Goal: Task Accomplishment & Management: Manage account settings

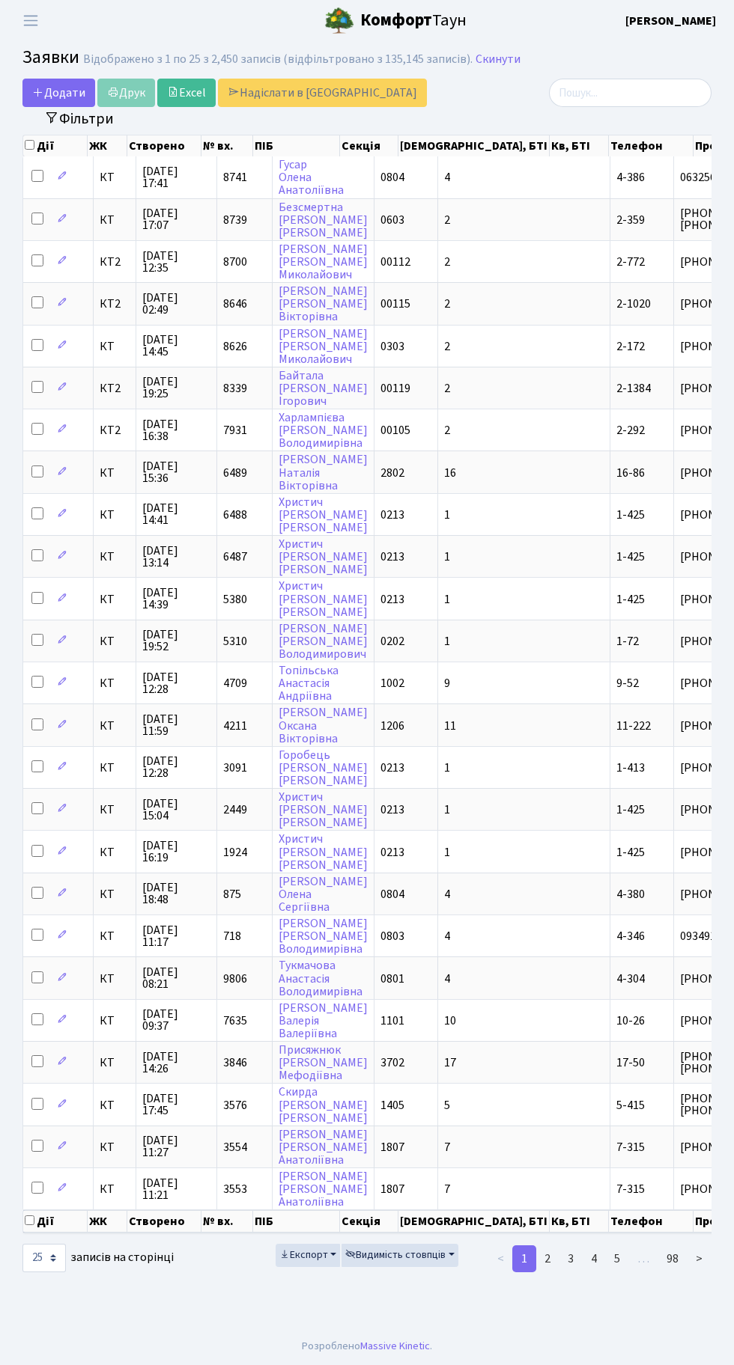
select select "25"
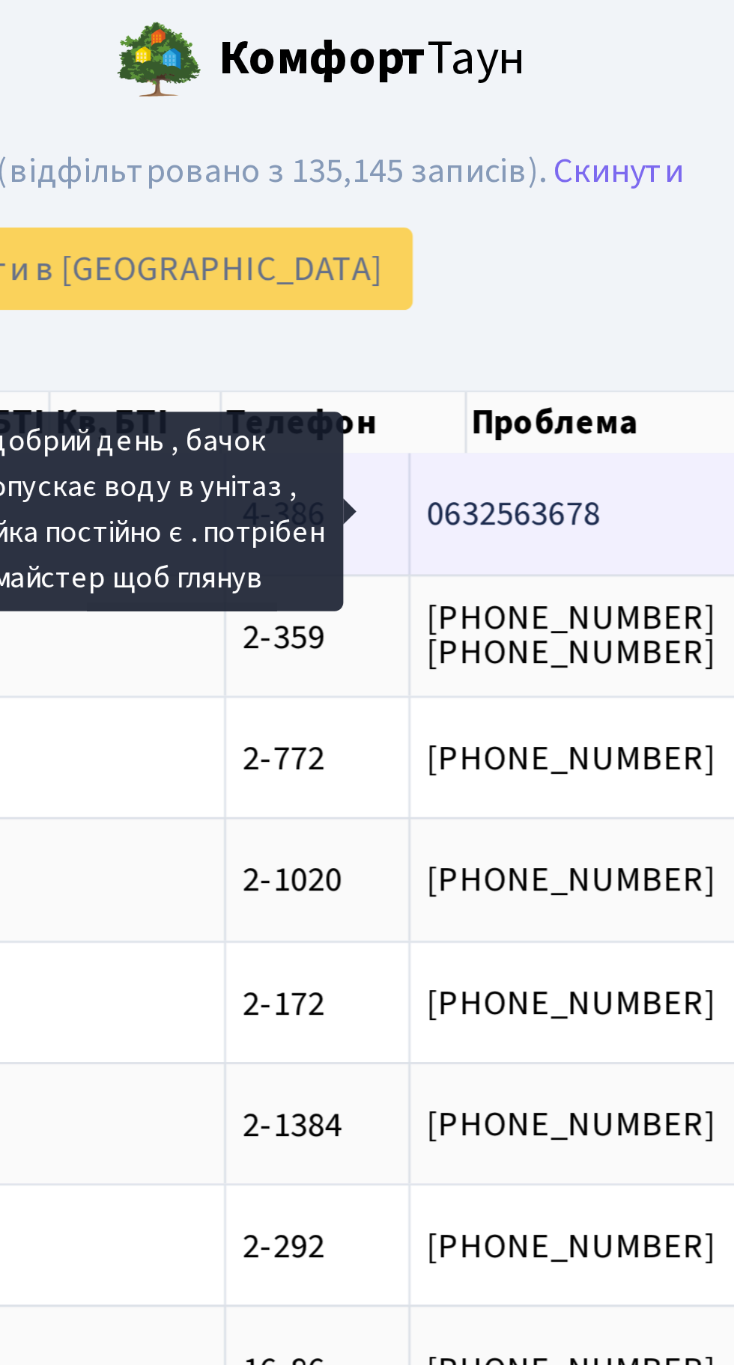
click at [545, 177] on span "добрий день , б[...]" at bounding box center [594, 177] width 98 height 16
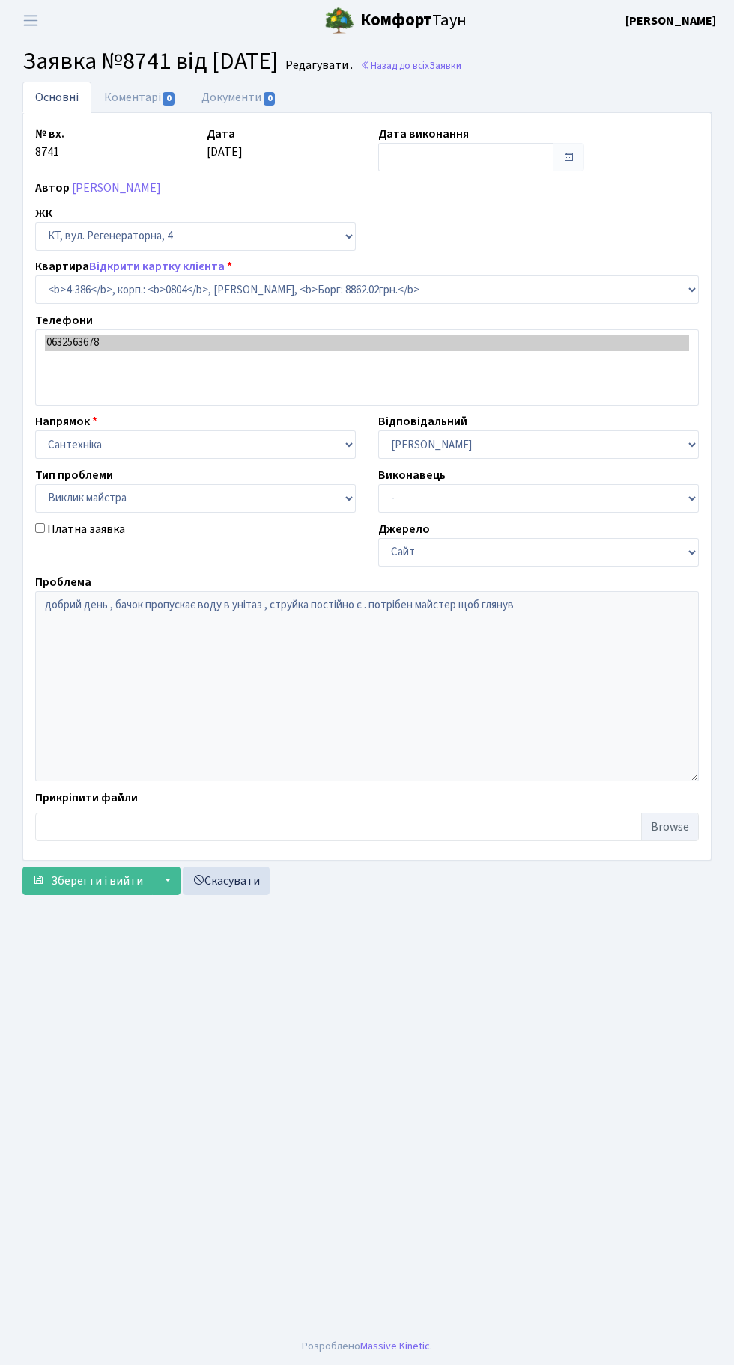
select select "1845"
select select "29"
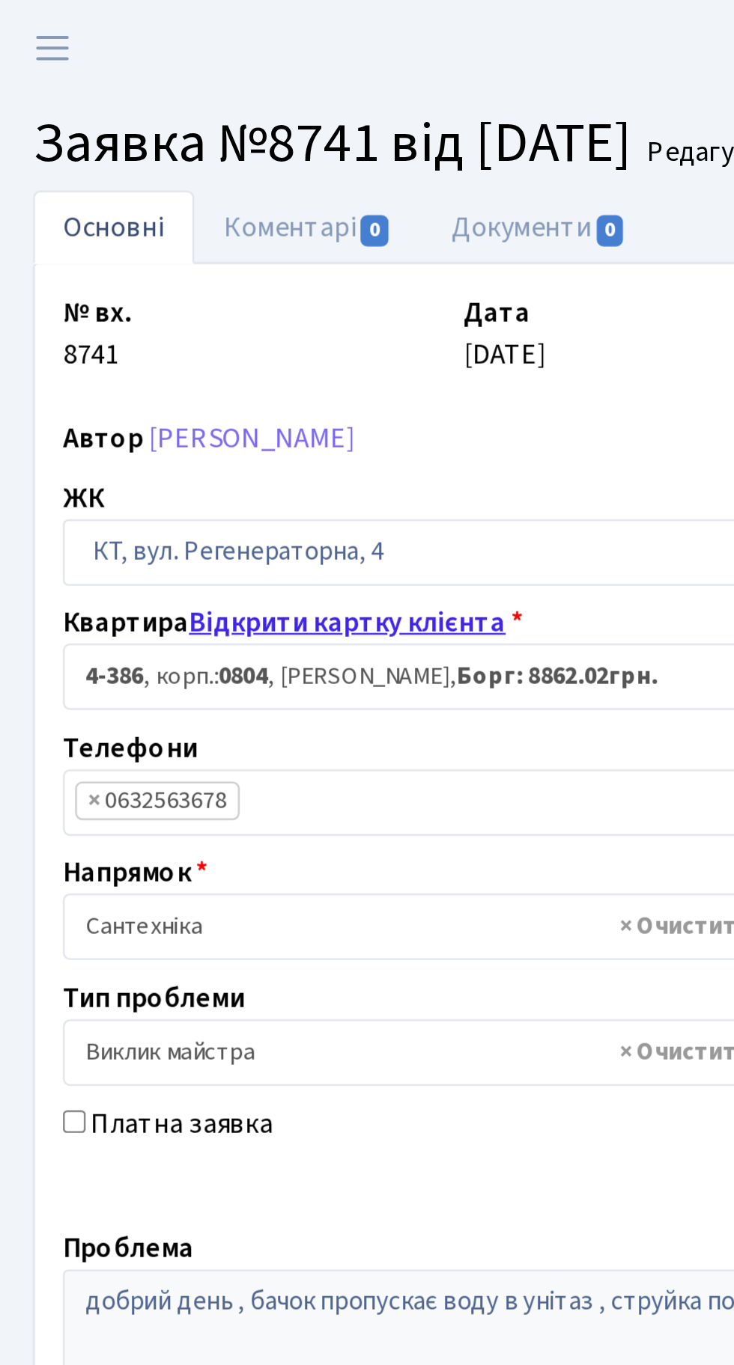
click at [177, 266] on link "Відкрити картку клієнта" at bounding box center [156, 266] width 135 height 16
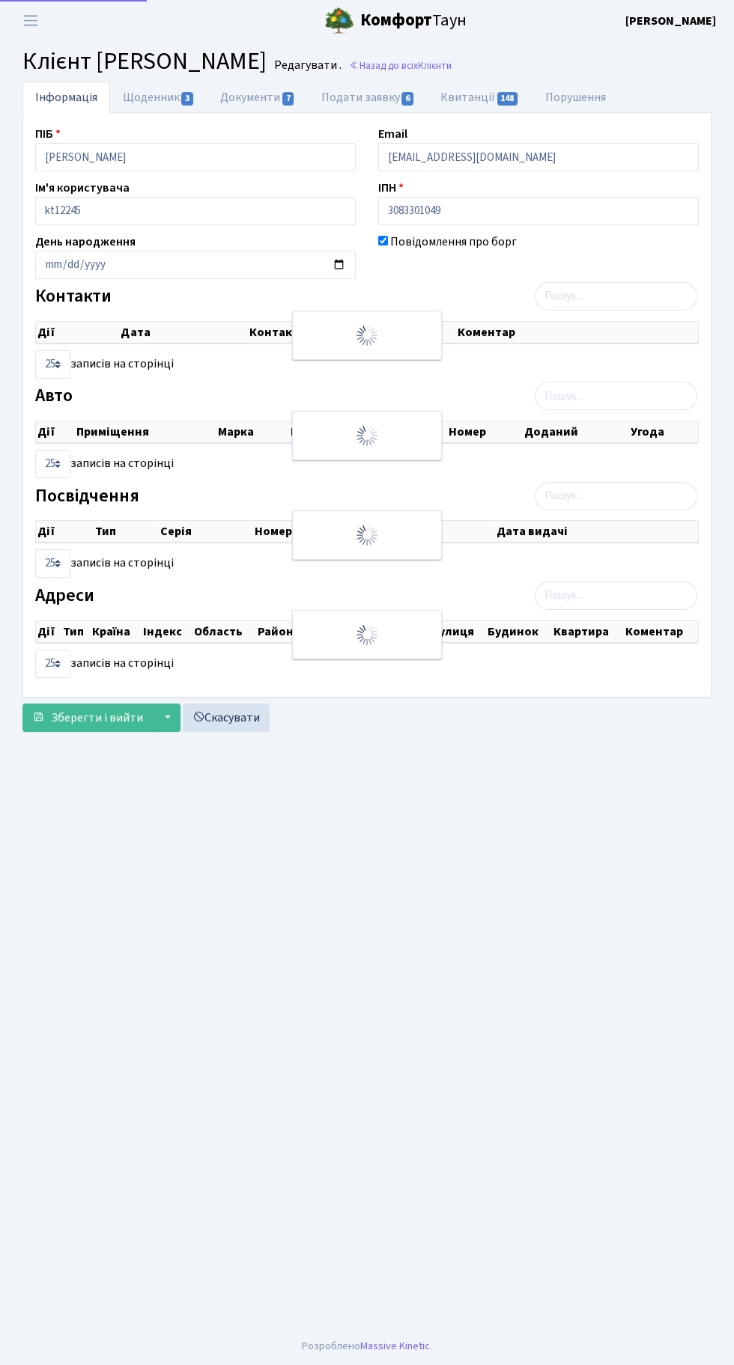
checkbox input "true"
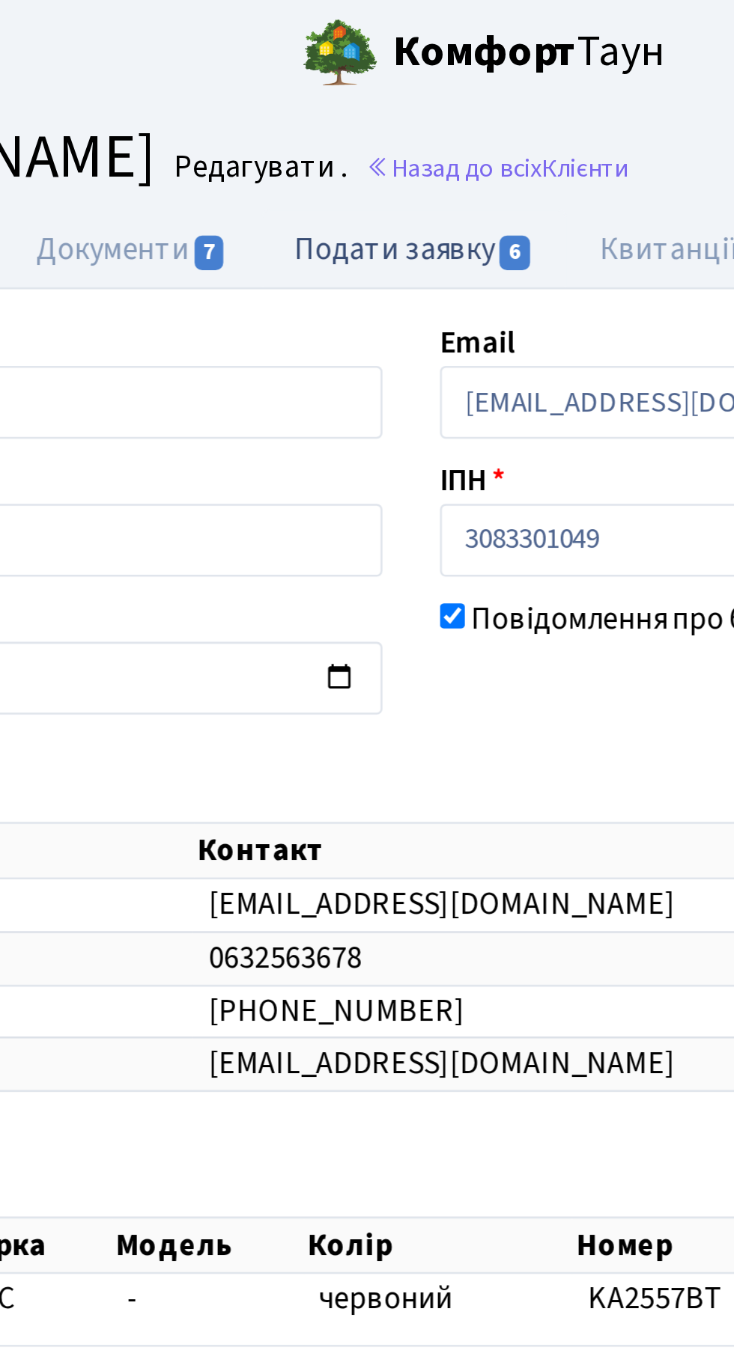
click at [365, 89] on link "Подати заявку 6" at bounding box center [367, 97] width 119 height 31
select select "25"
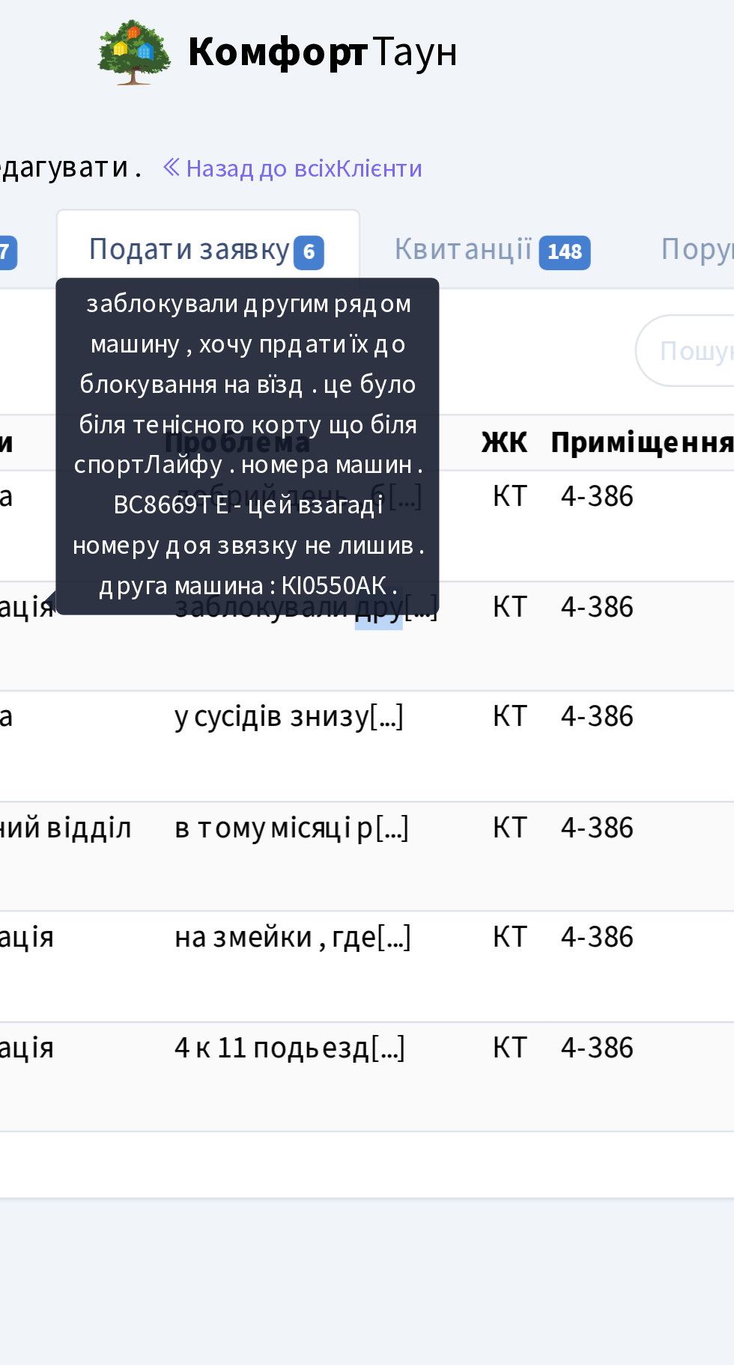
click at [499, 132] on div "Подати заявку Додати Дії Дата Вхідний номер Тип заявки Проблема ЖК Приміщення Д…" at bounding box center [367, 286] width 686 height 323
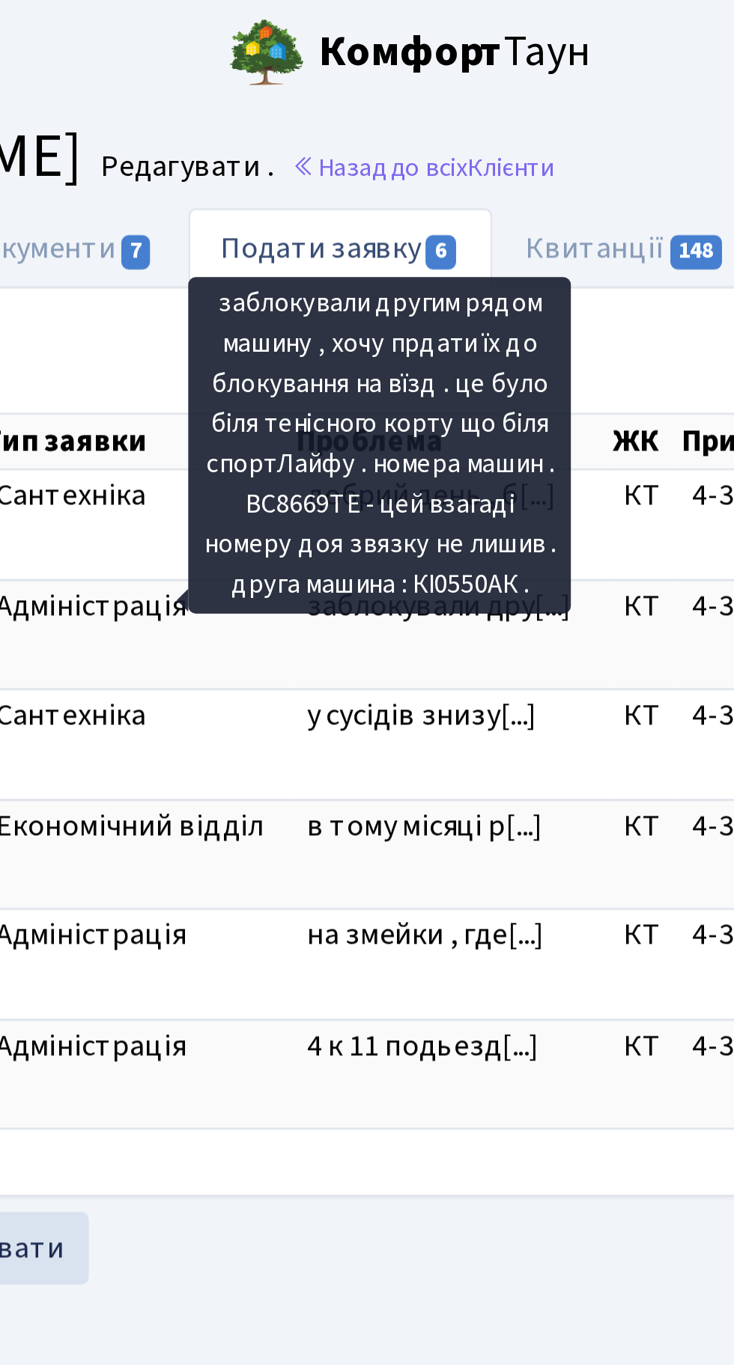
click at [392, 496] on div "Зберегти і вийти ▼ Зберегти та продовжити редагування Зберегти та створити Скас…" at bounding box center [366, 489] width 689 height 28
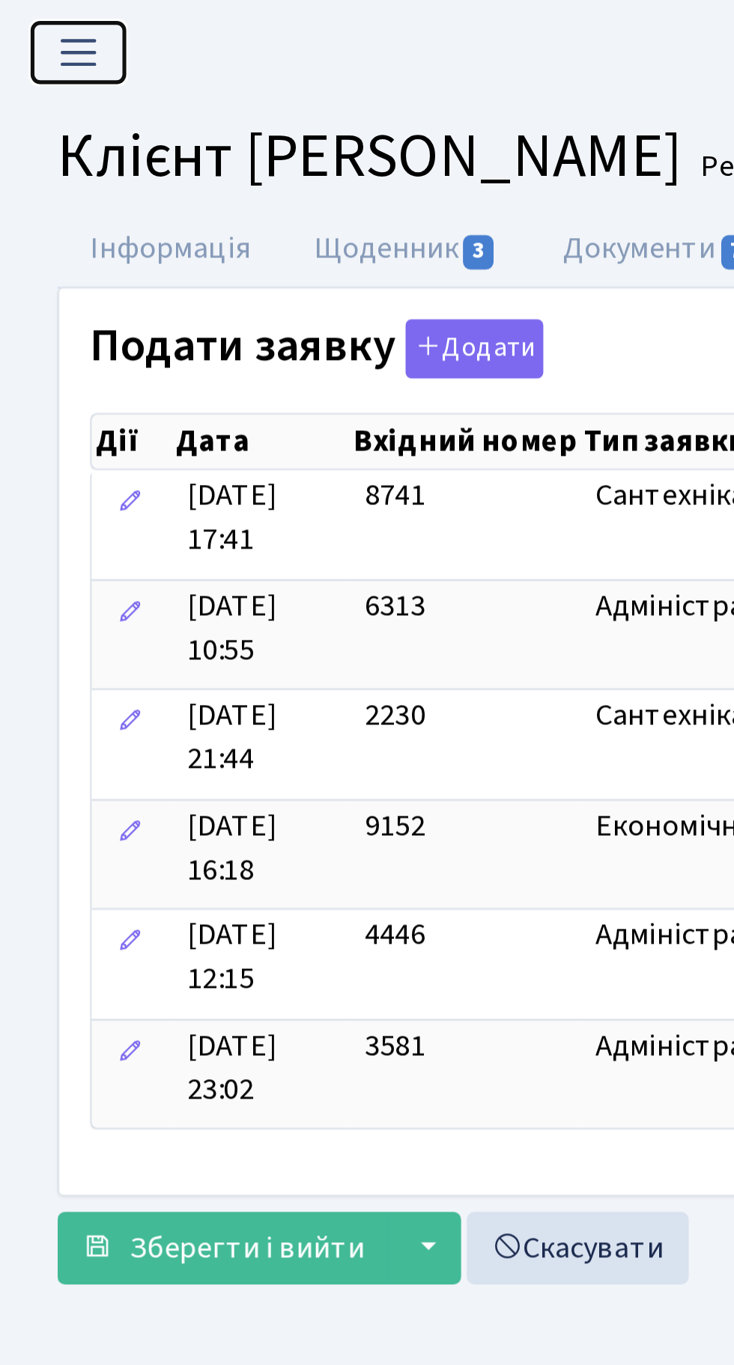
click at [31, 20] on span "Переключити навігацію" at bounding box center [30, 20] width 22 height 17
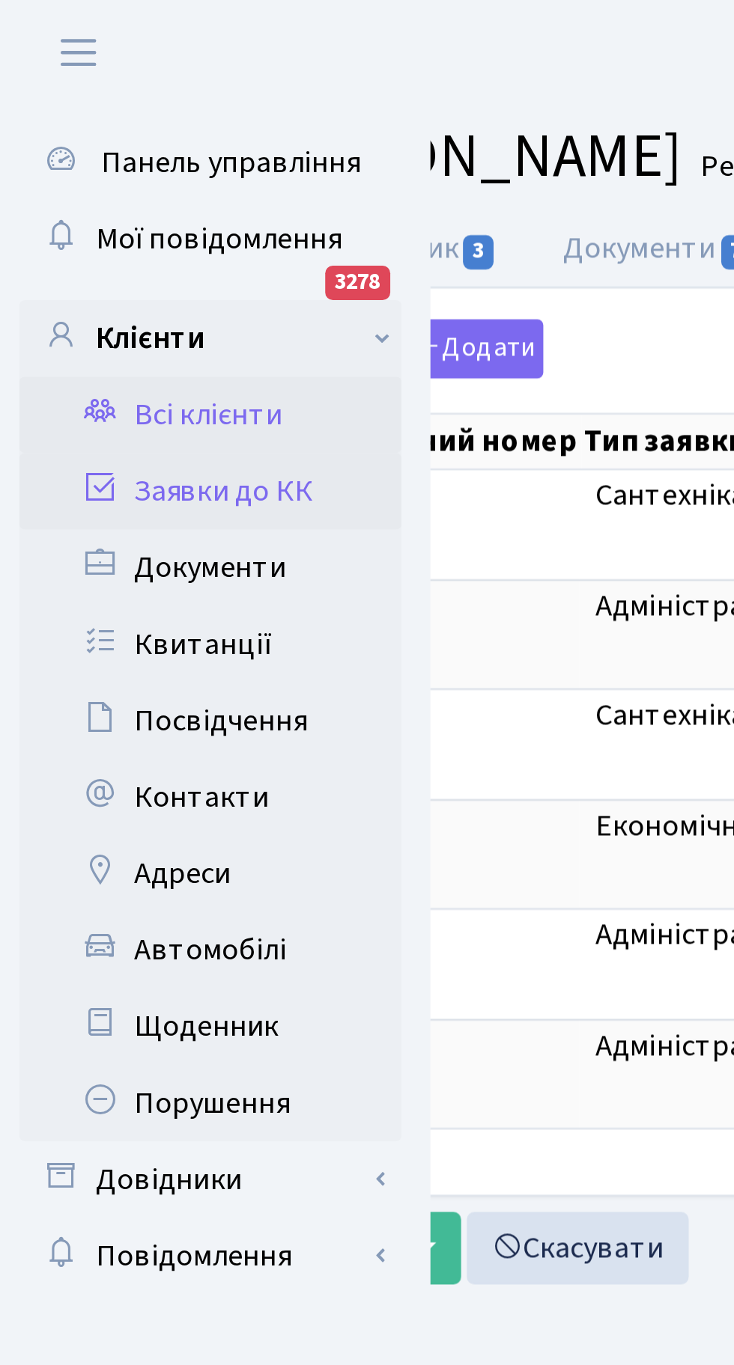
click at [102, 197] on link "Заявки до КК" at bounding box center [82, 192] width 150 height 30
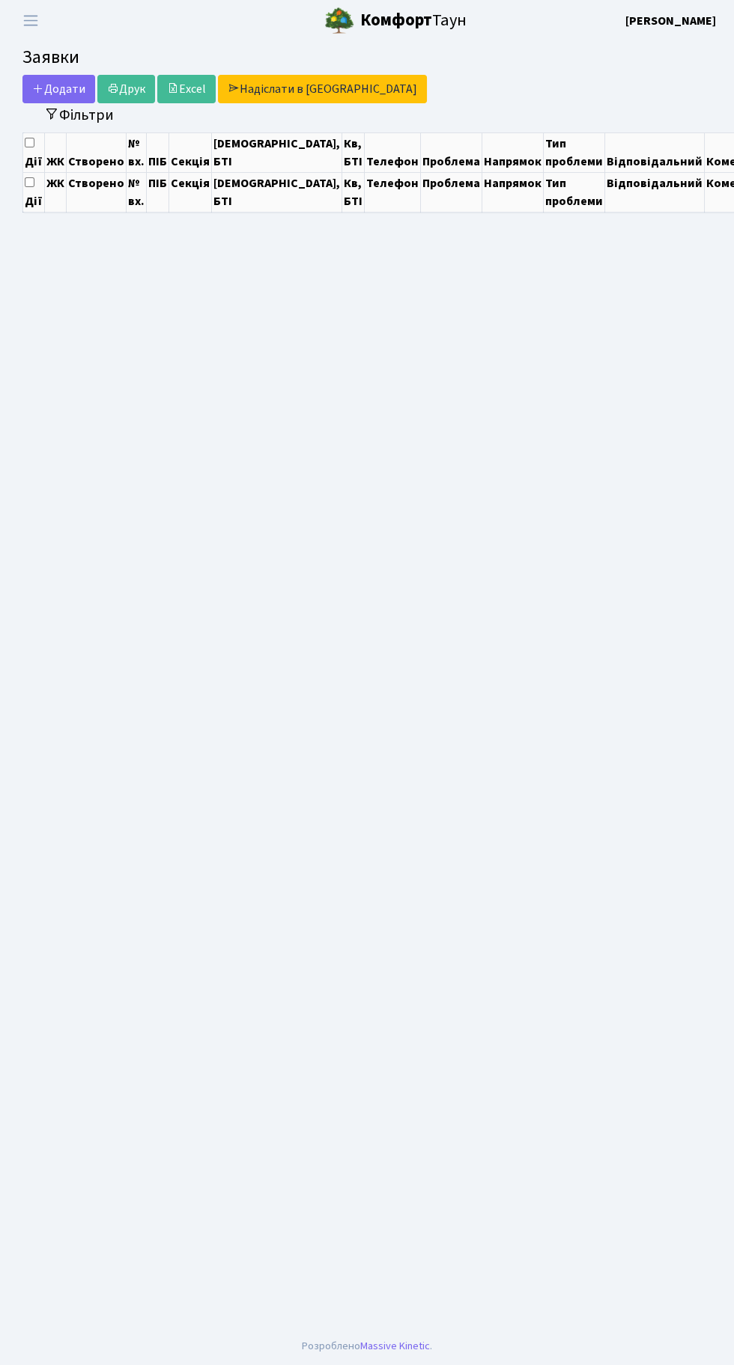
select select "25"
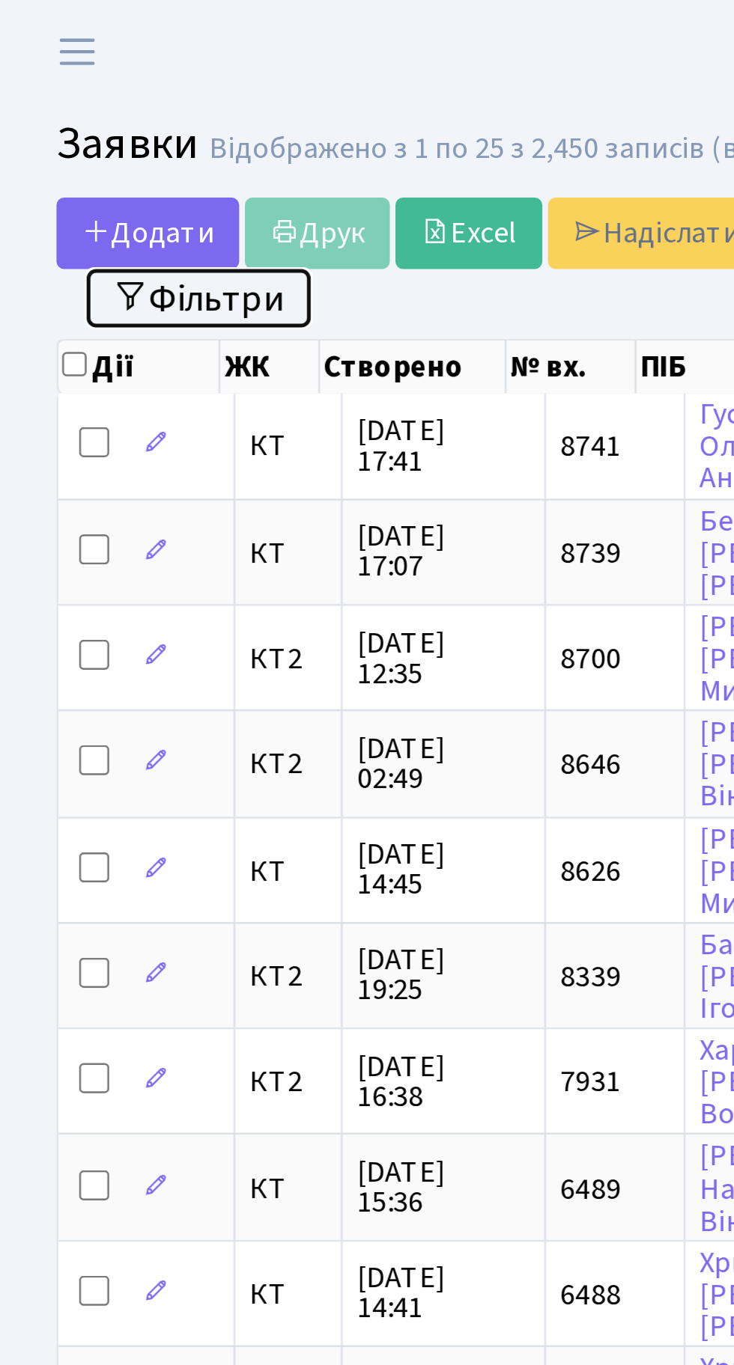
click at [82, 125] on button "Фільтри" at bounding box center [78, 118] width 89 height 23
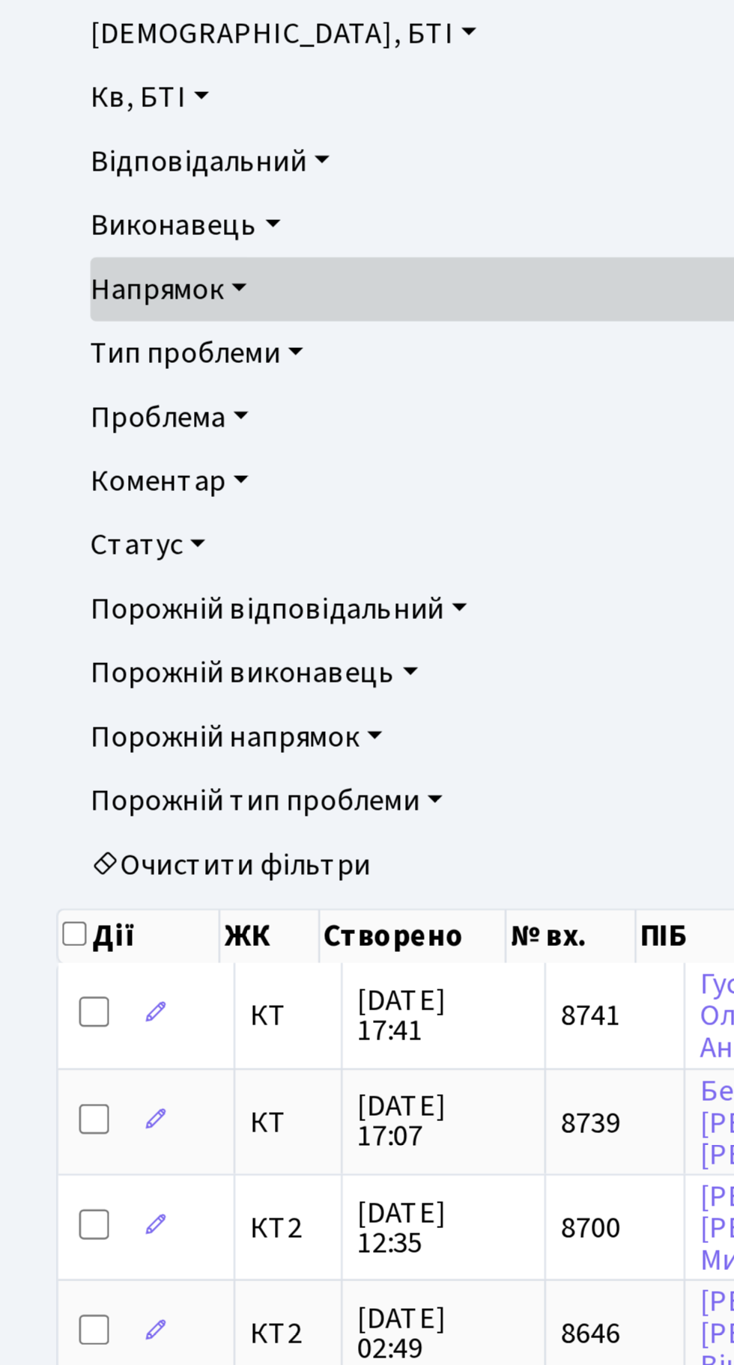
click at [77, 488] on link "Порожній відповідальний" at bounding box center [367, 499] width 662 height 25
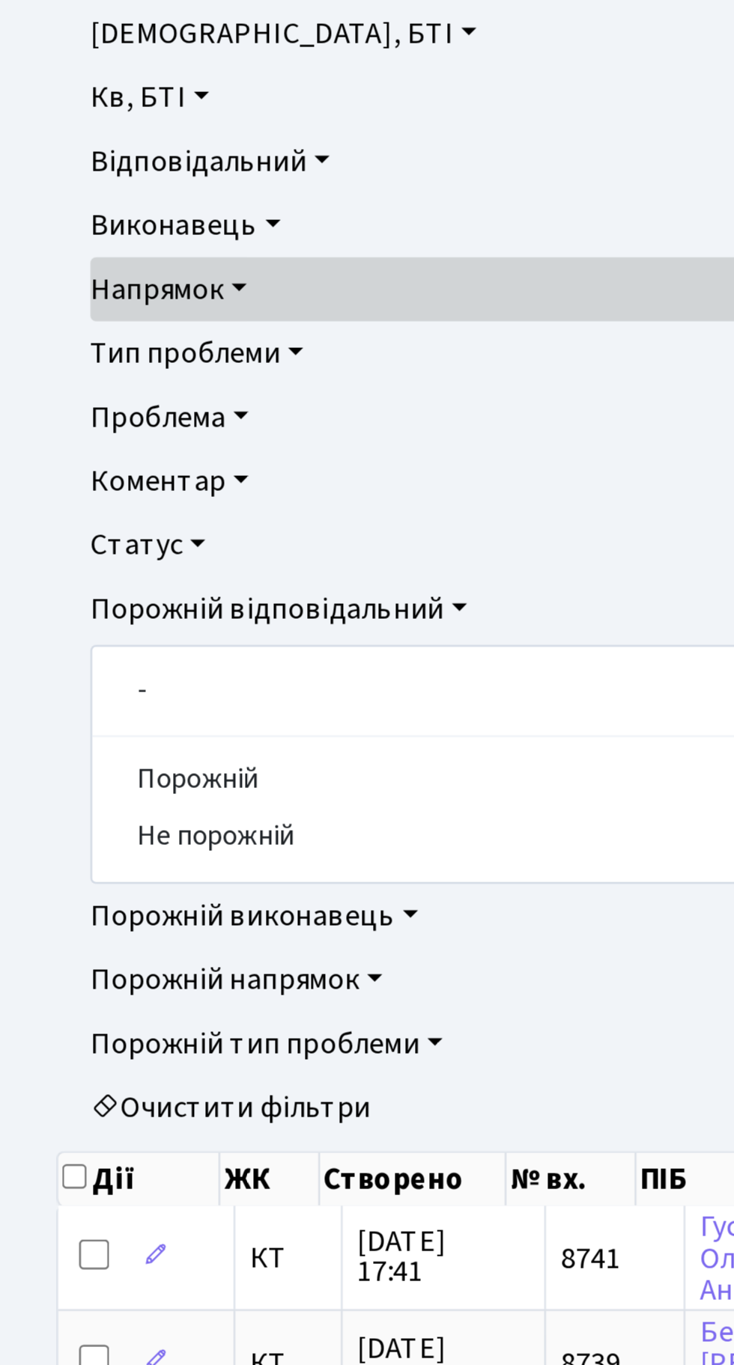
click at [75, 474] on link "Статус" at bounding box center [367, 473] width 662 height 25
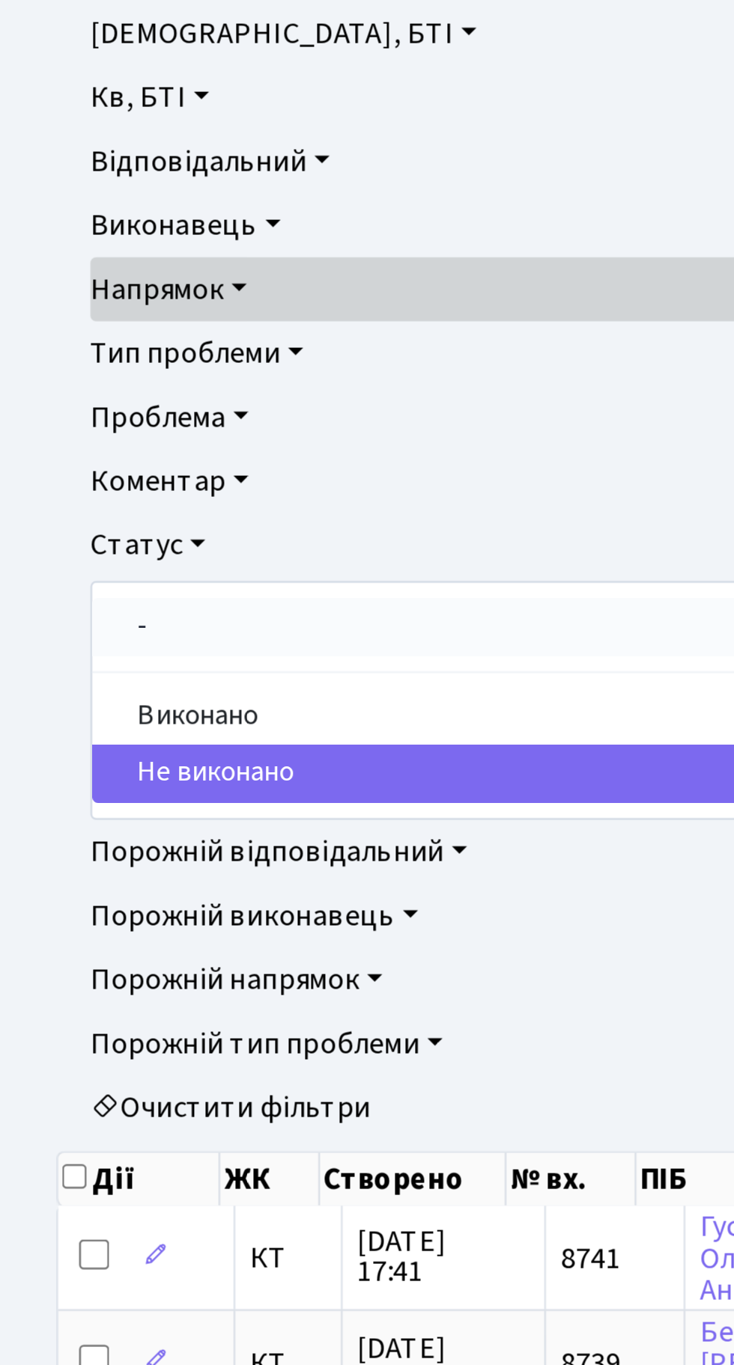
click at [80, 513] on link "-" at bounding box center [367, 506] width 660 height 23
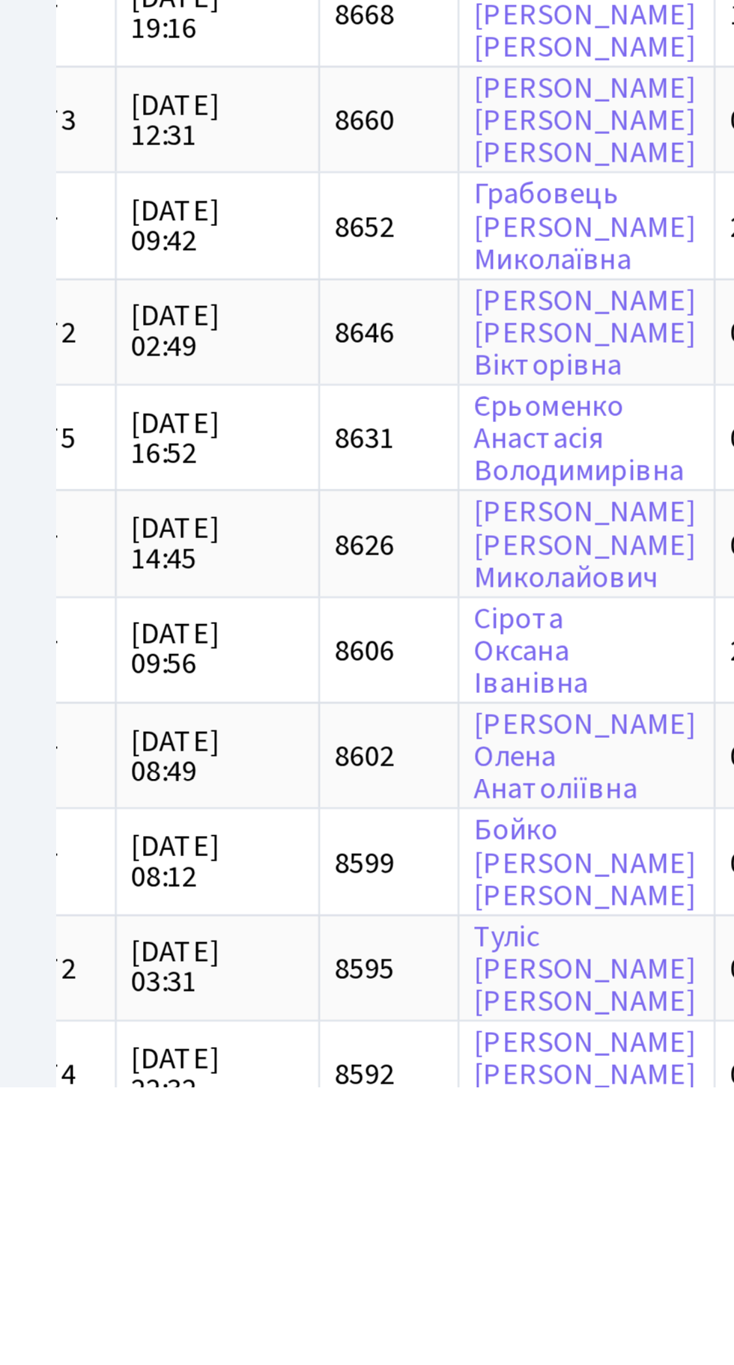
scroll to position [0, 90]
select select "100"
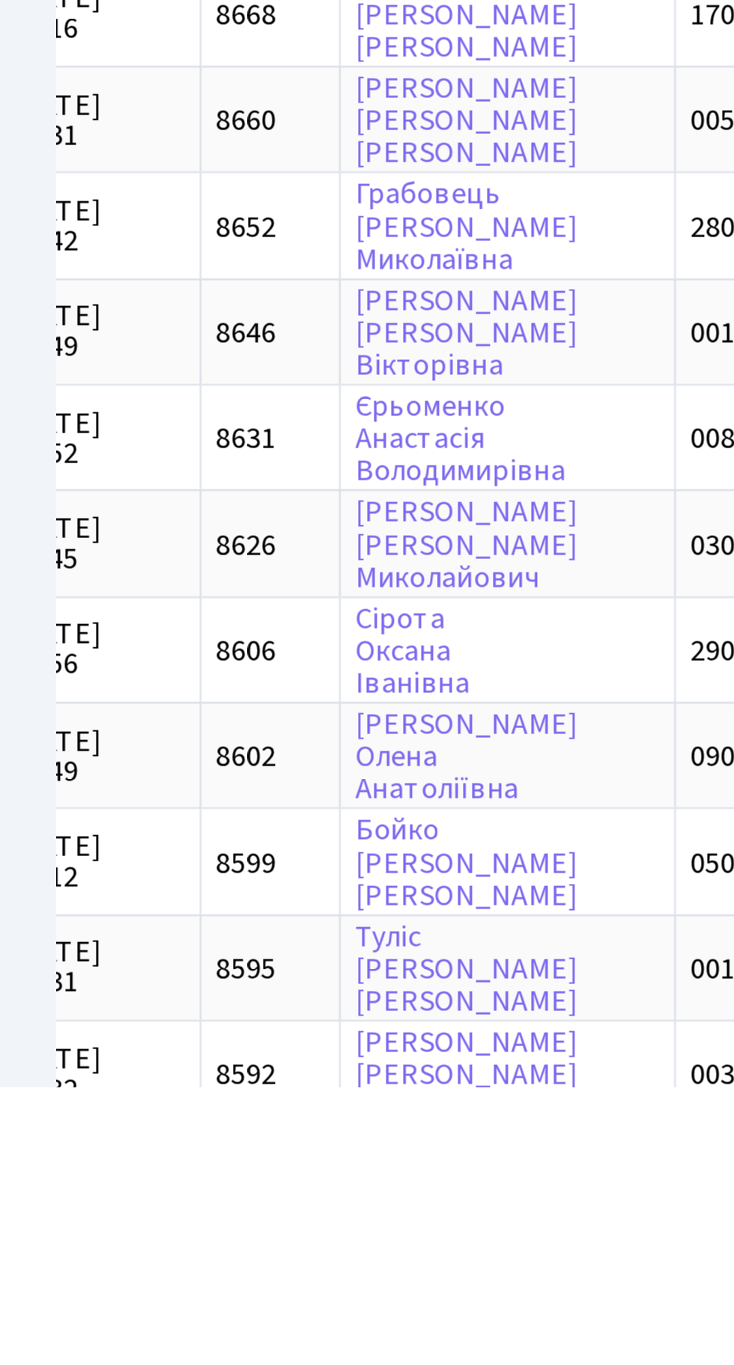
scroll to position [0, 137]
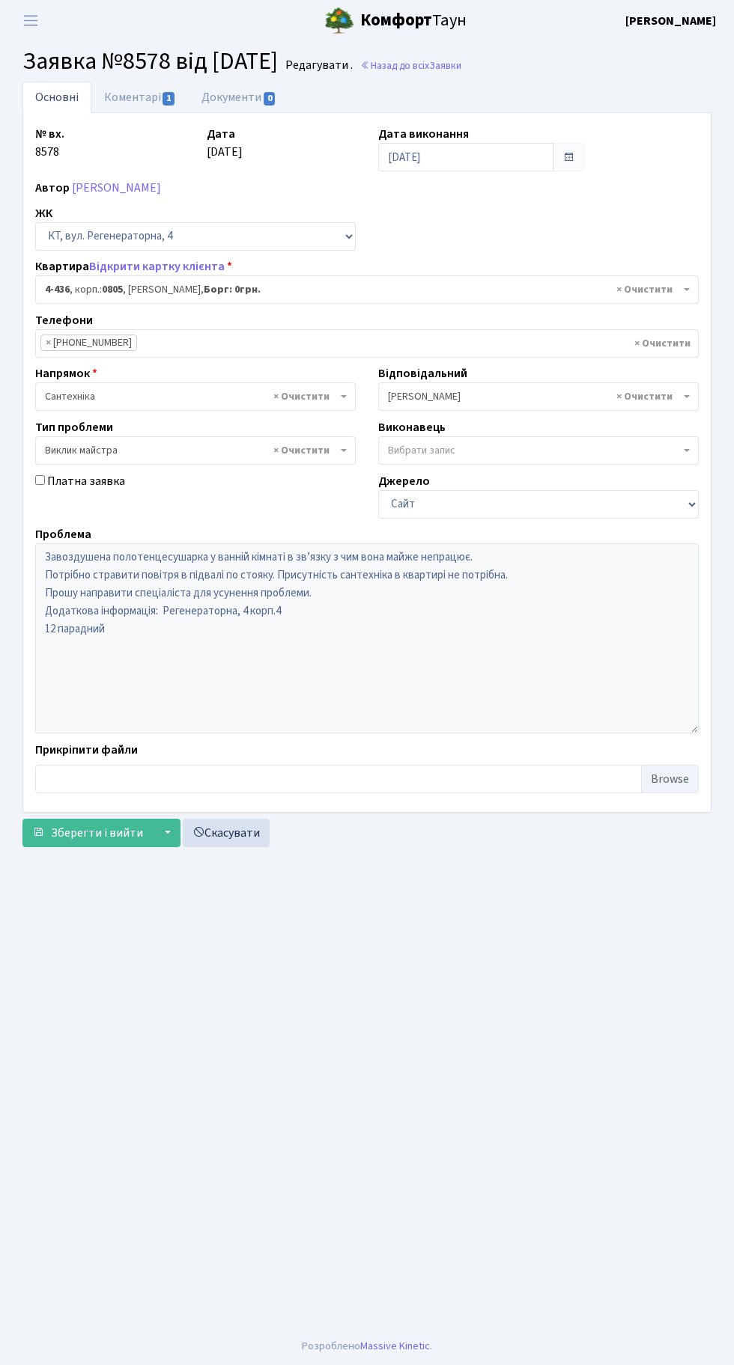
select select "1895"
select select "29"
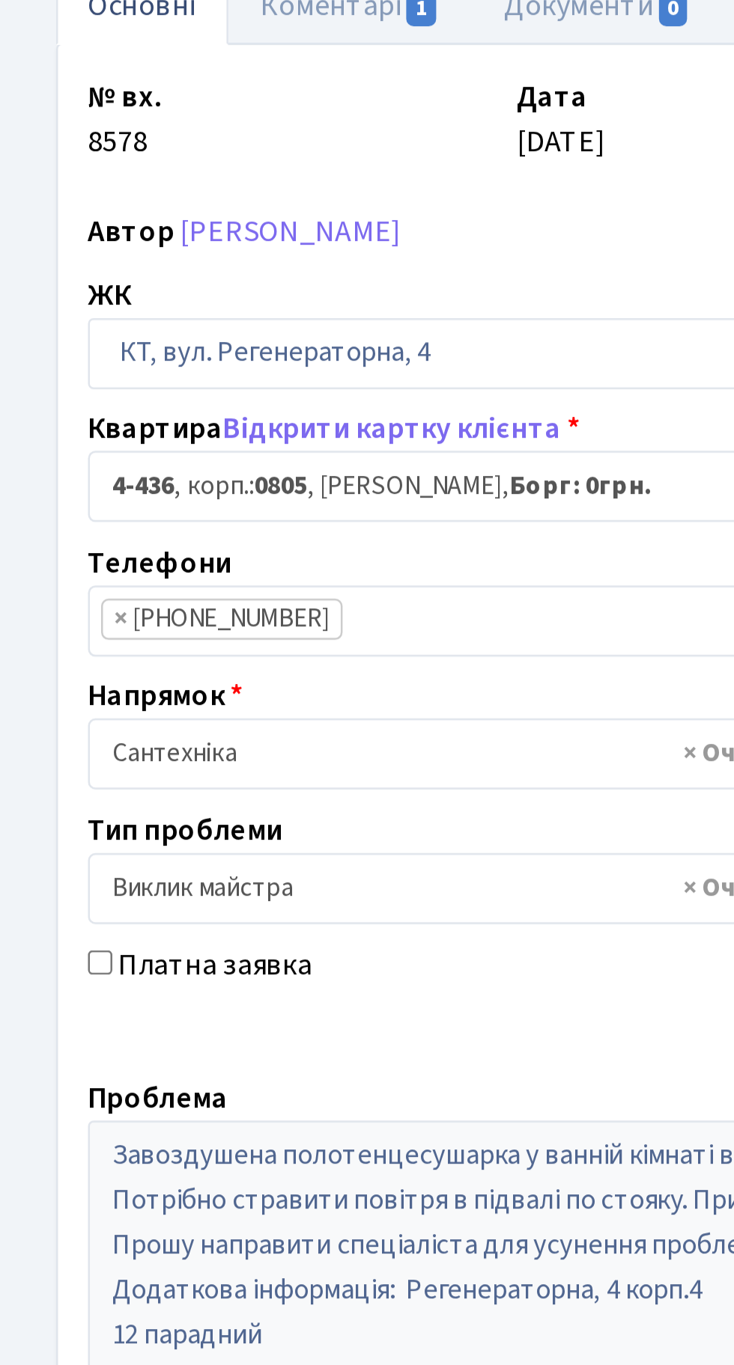
click at [209, 340] on input "search" at bounding box center [212, 343] width 150 height 27
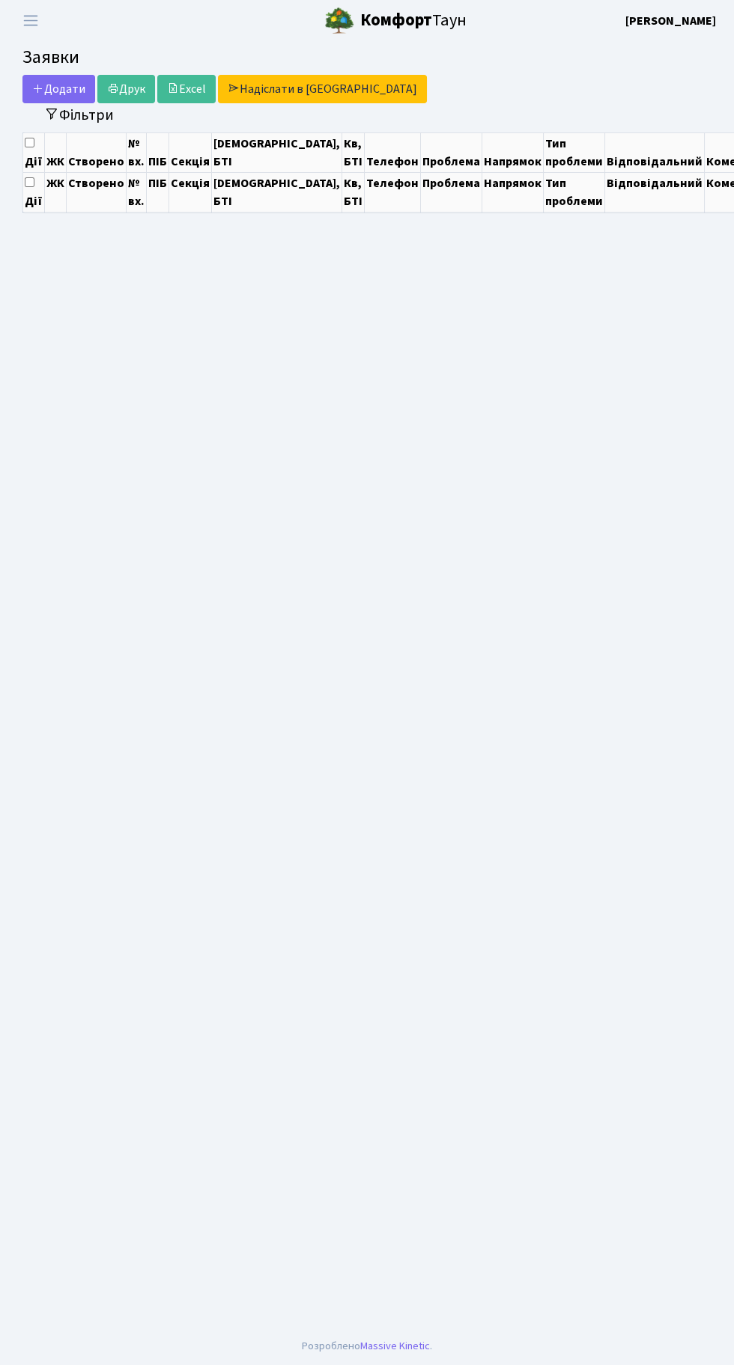
select select "100"
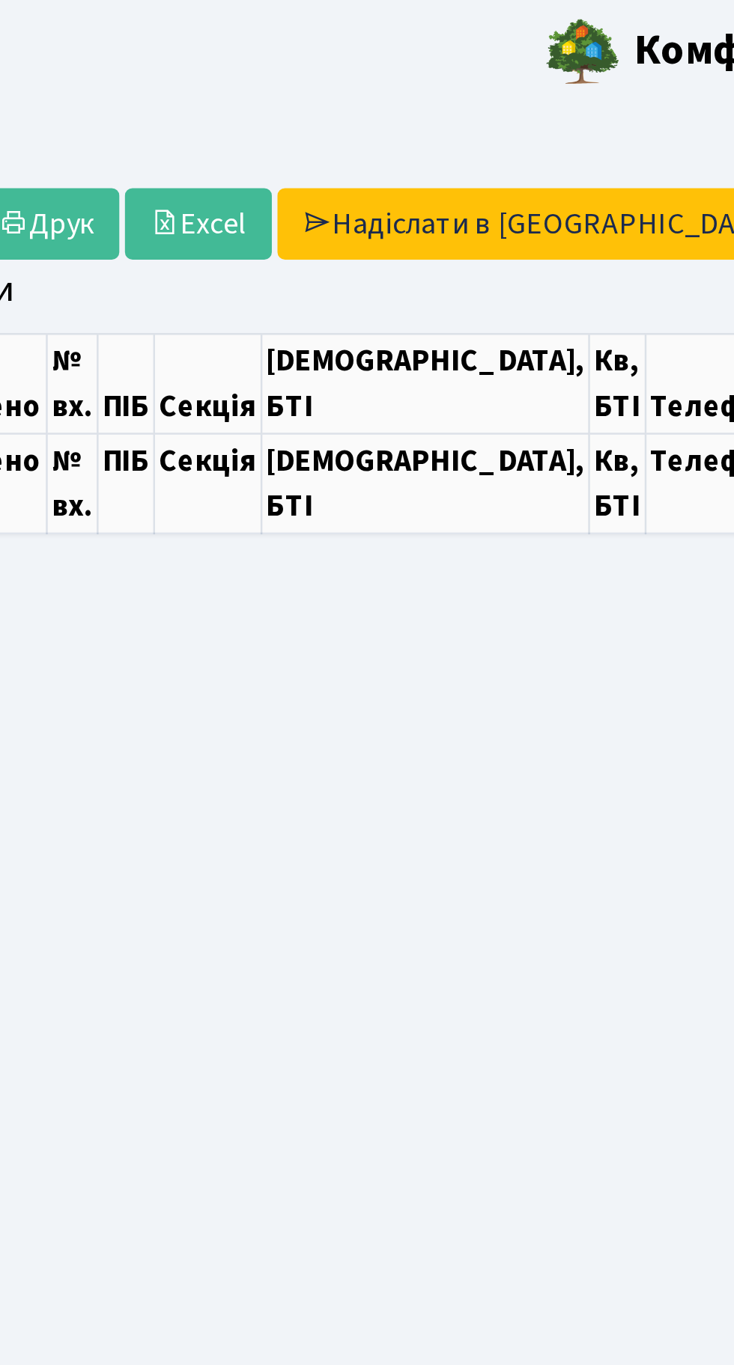
select select "100"
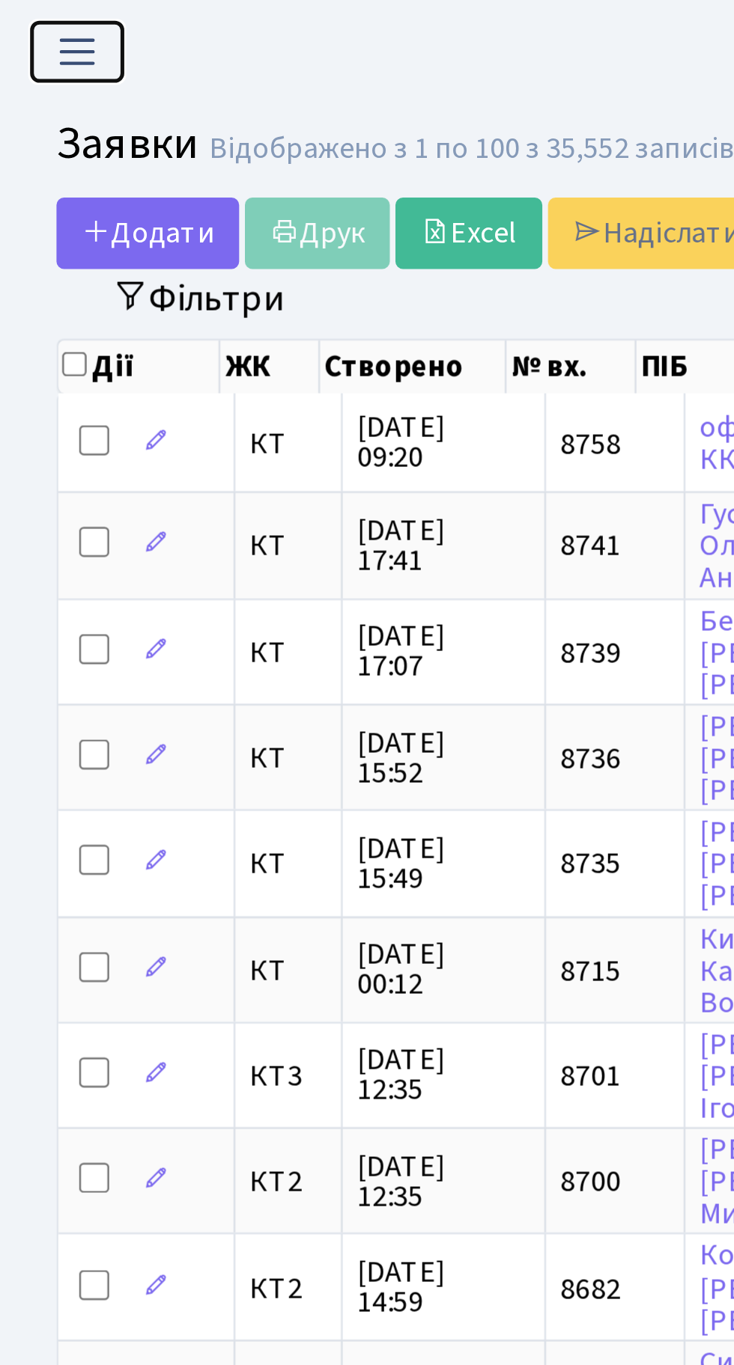
click at [43, 21] on button "Переключити навігацію" at bounding box center [30, 20] width 37 height 25
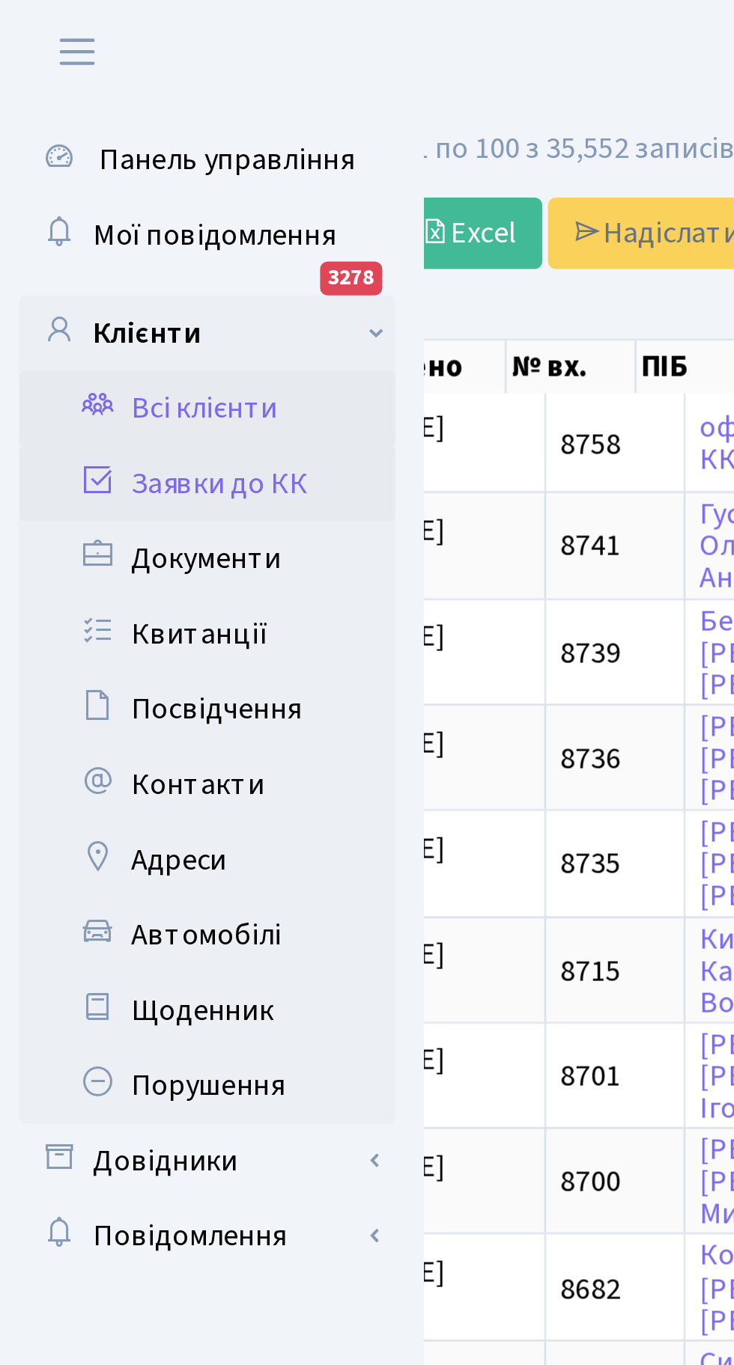
click at [88, 161] on link "Всі клієнти" at bounding box center [82, 162] width 150 height 30
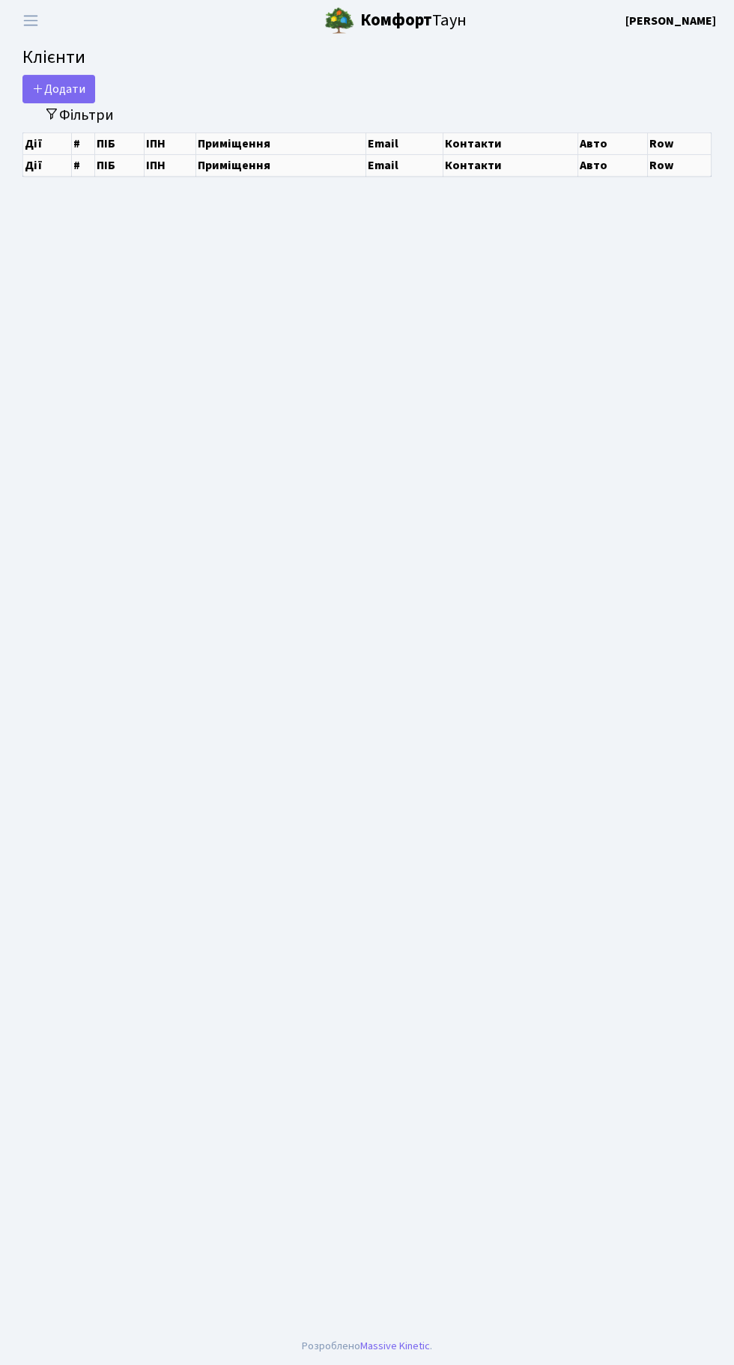
select select "25"
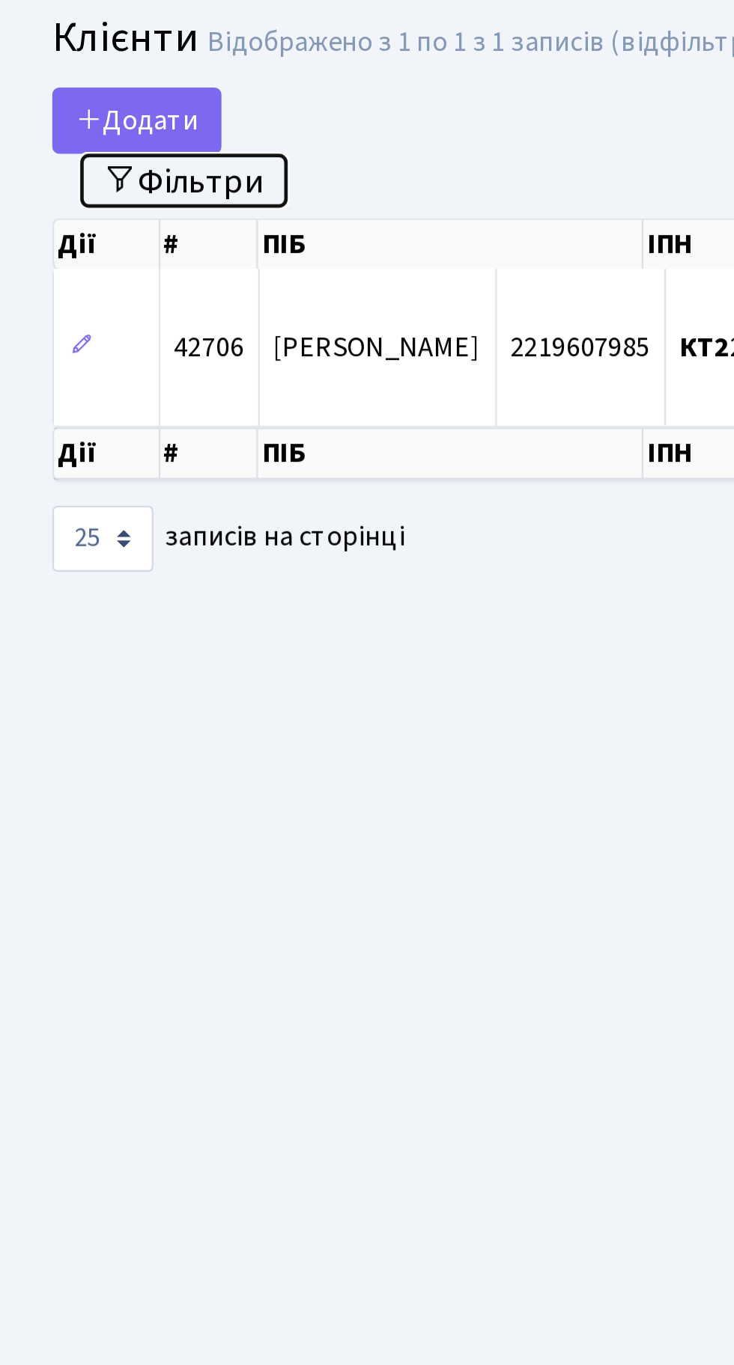
click at [95, 114] on button "Фільтри" at bounding box center [78, 118] width 89 height 23
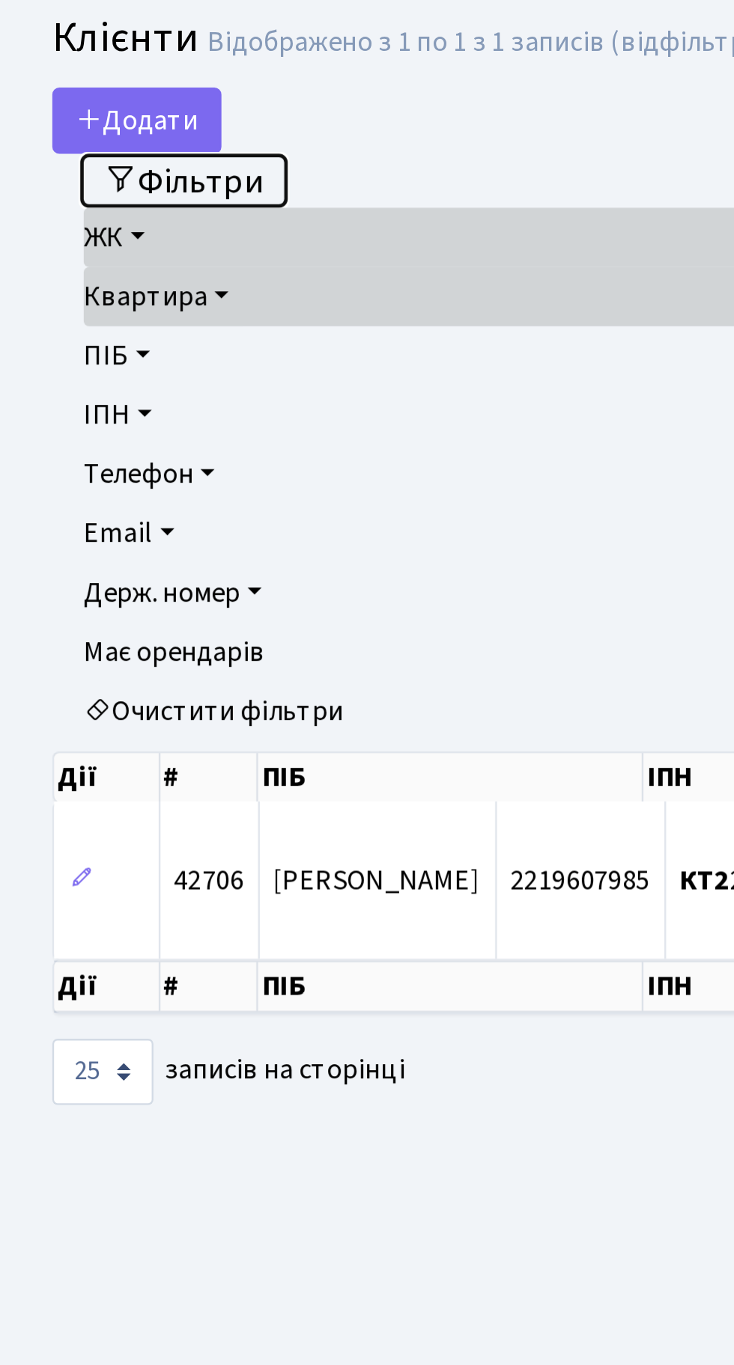
click at [46, 126] on button "Фільтри" at bounding box center [78, 118] width 89 height 23
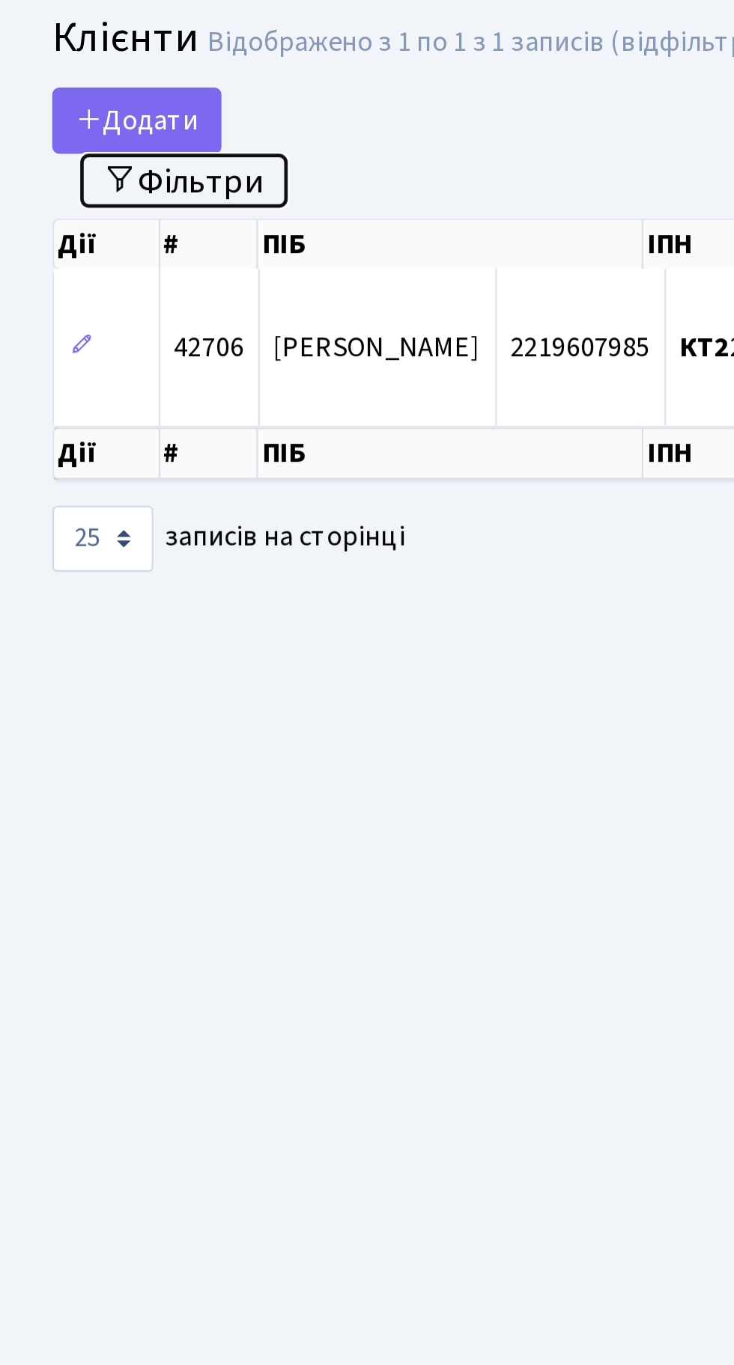
click at [89, 115] on button "Фільтри" at bounding box center [78, 118] width 89 height 23
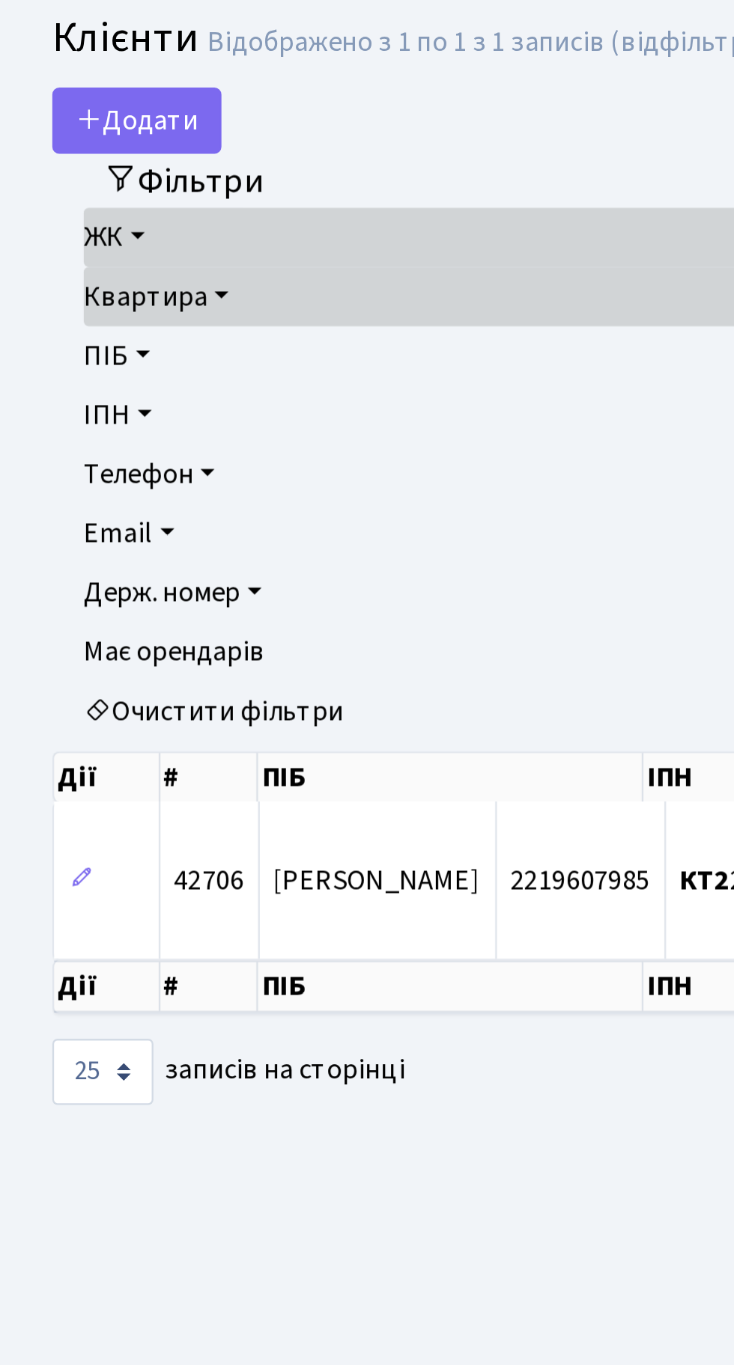
click at [61, 141] on link "ЖК" at bounding box center [367, 142] width 662 height 25
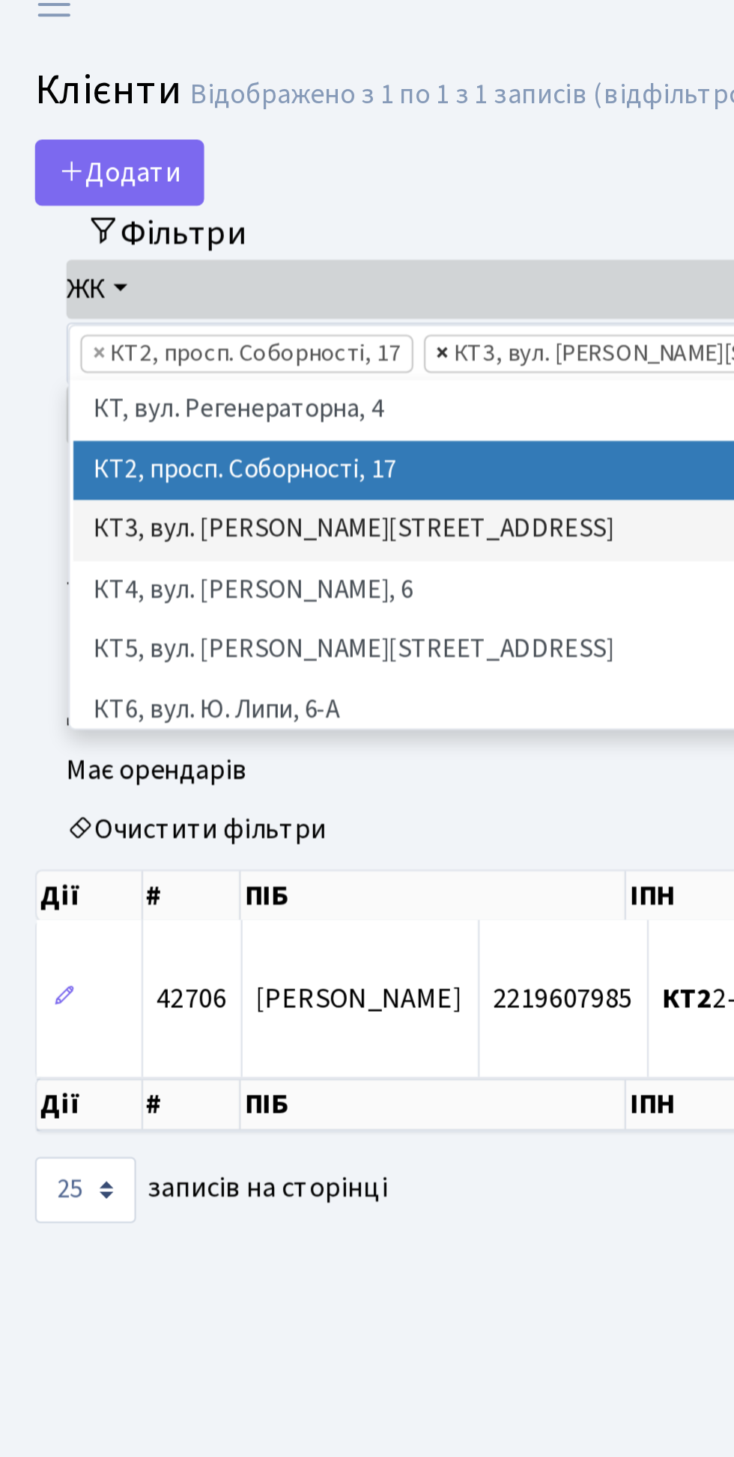
click at [195, 168] on span "×" at bounding box center [197, 170] width 5 height 15
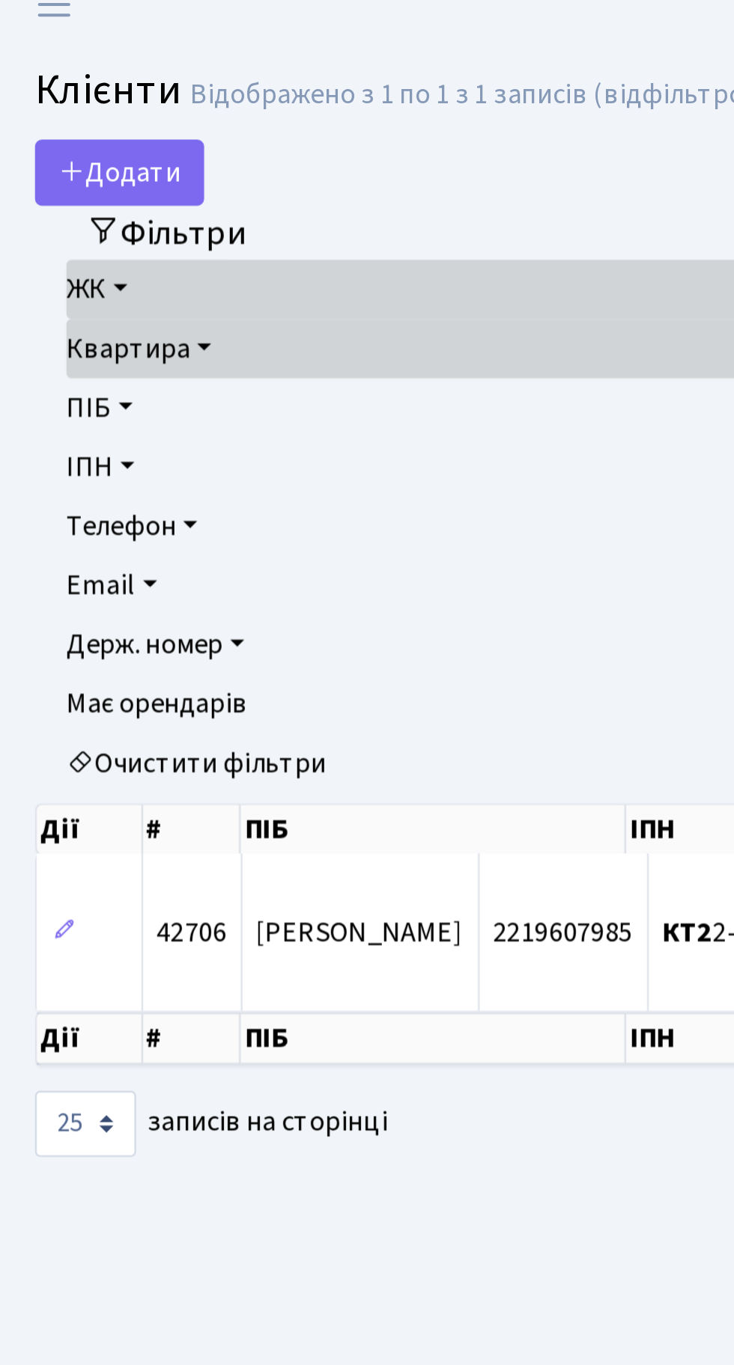
click at [61, 141] on link "ЖК" at bounding box center [367, 142] width 662 height 25
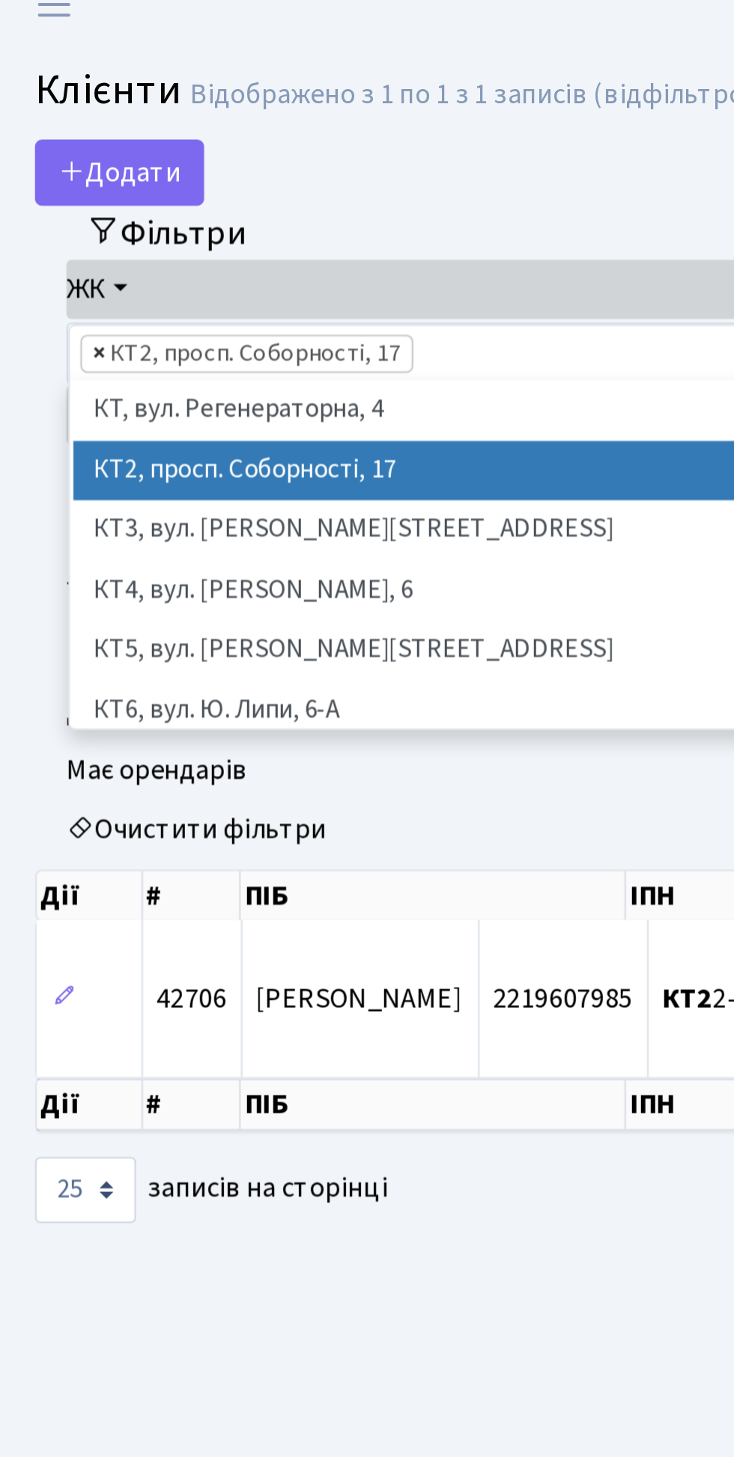
click at [50, 169] on span "×" at bounding box center [49, 170] width 5 height 15
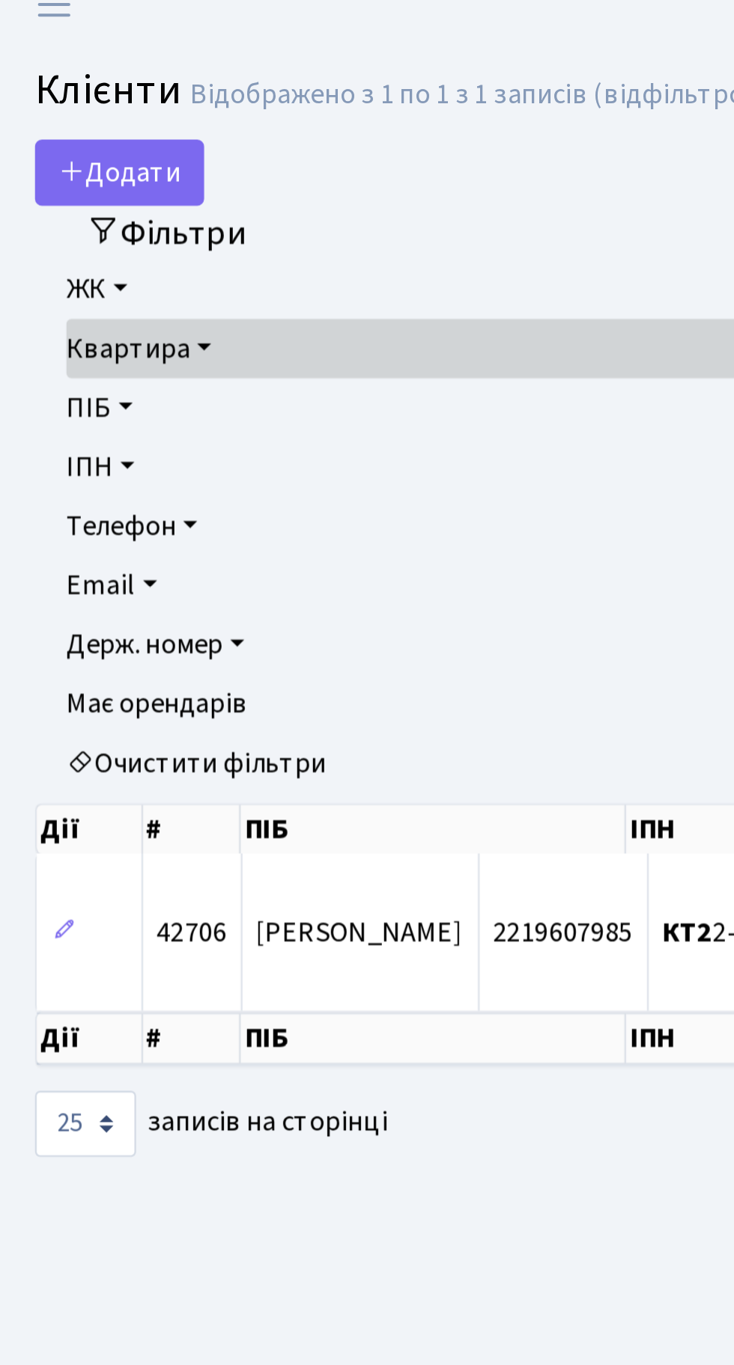
click at [151, 168] on link "Квартира" at bounding box center [367, 168] width 662 height 25
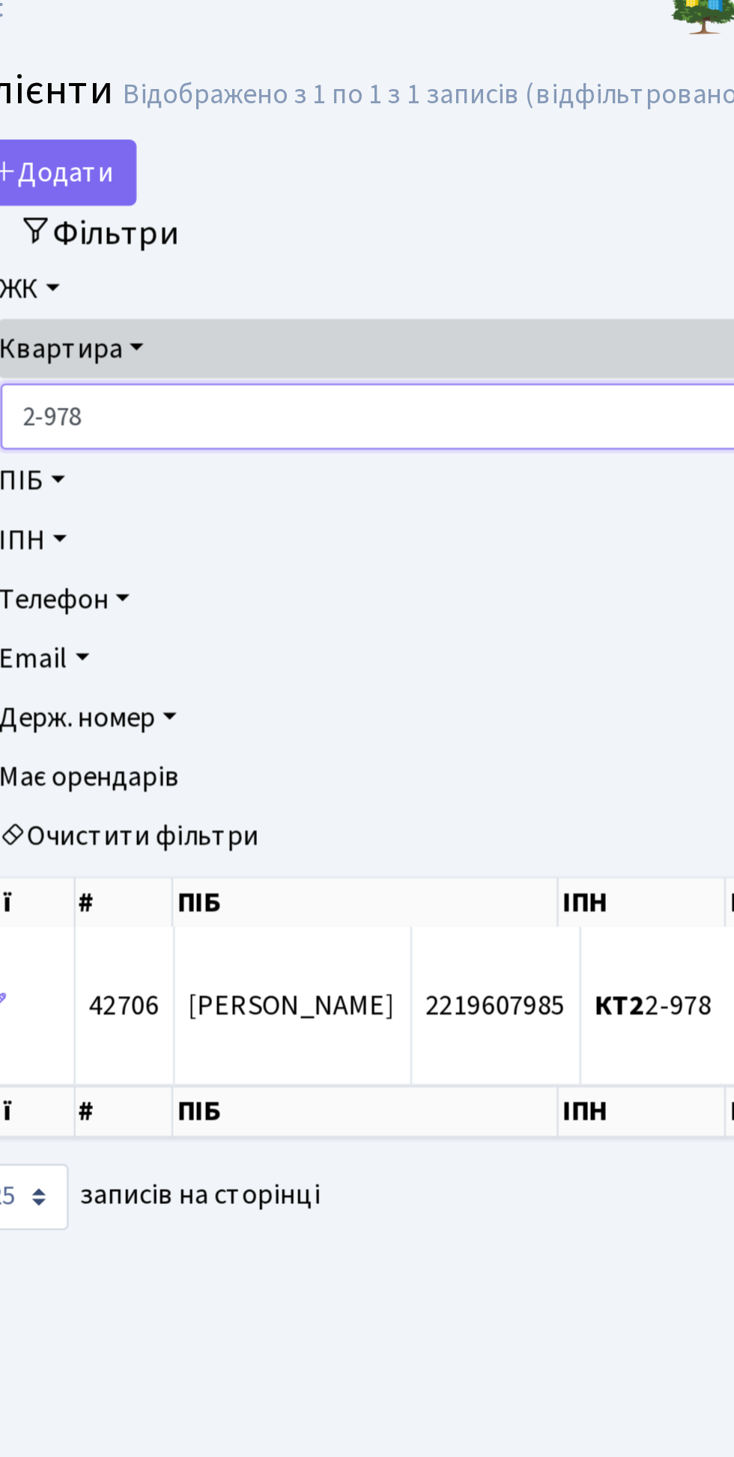
click at [173, 190] on input "2-978" at bounding box center [352, 197] width 630 height 28
type input "2"
type input "4-80"
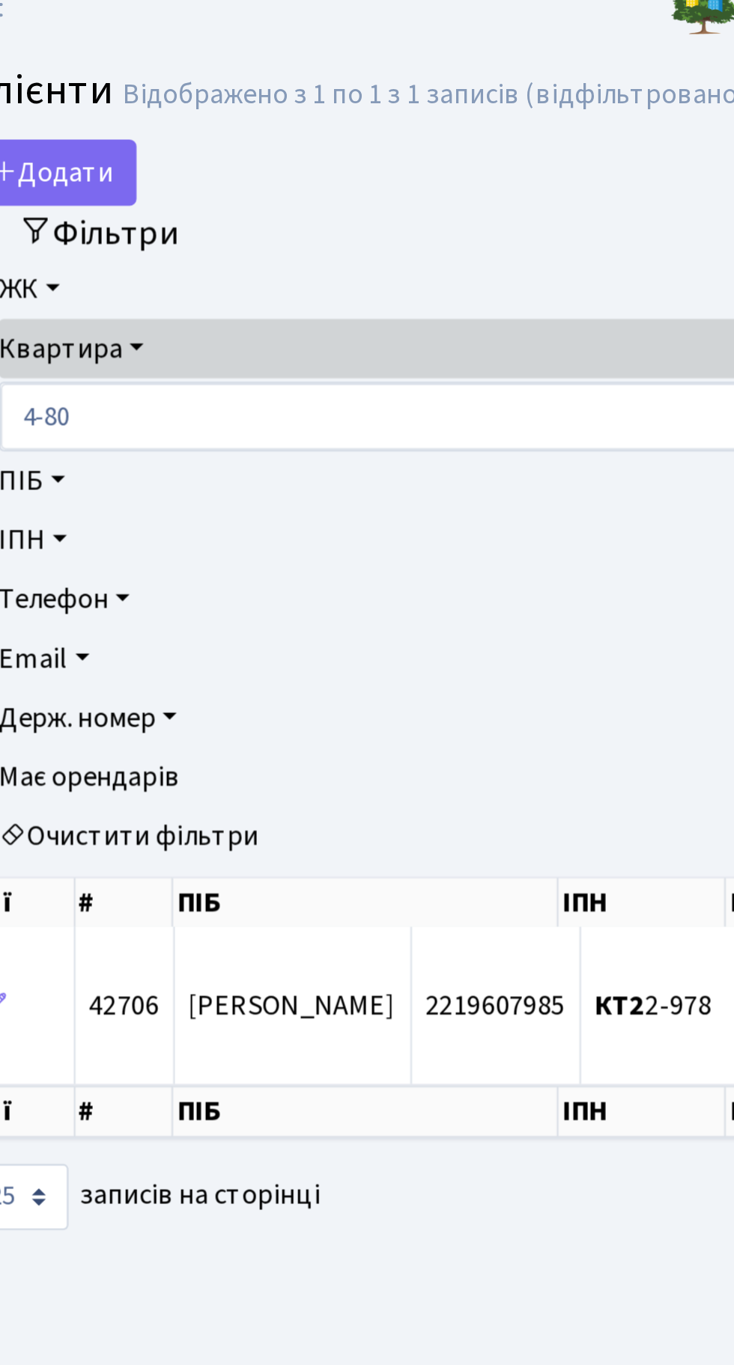
click at [216, 563] on main "Admin Клієнти Список Клієнти Відображено з 1 по 1 з 1 записів (відфільтровано з…" at bounding box center [367, 684] width 734 height 1287
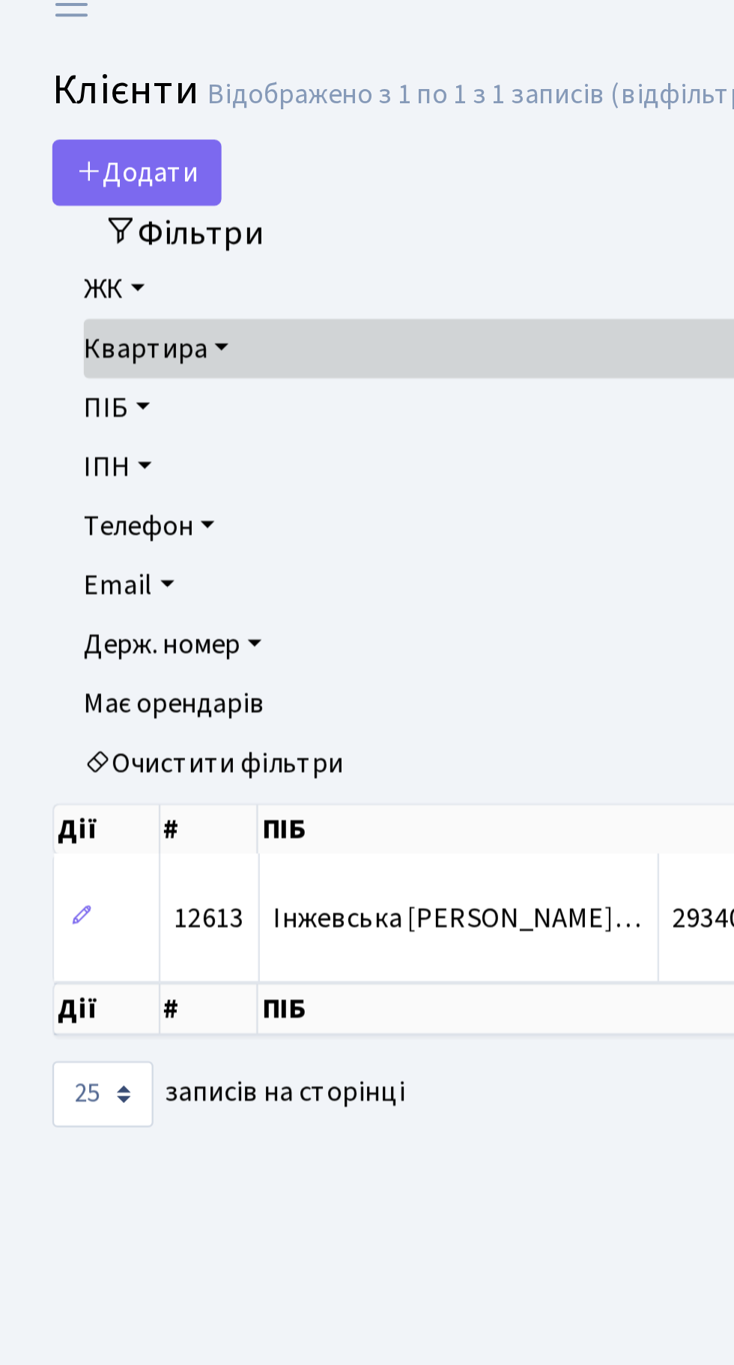
click at [63, 143] on link "ЖК" at bounding box center [367, 142] width 662 height 25
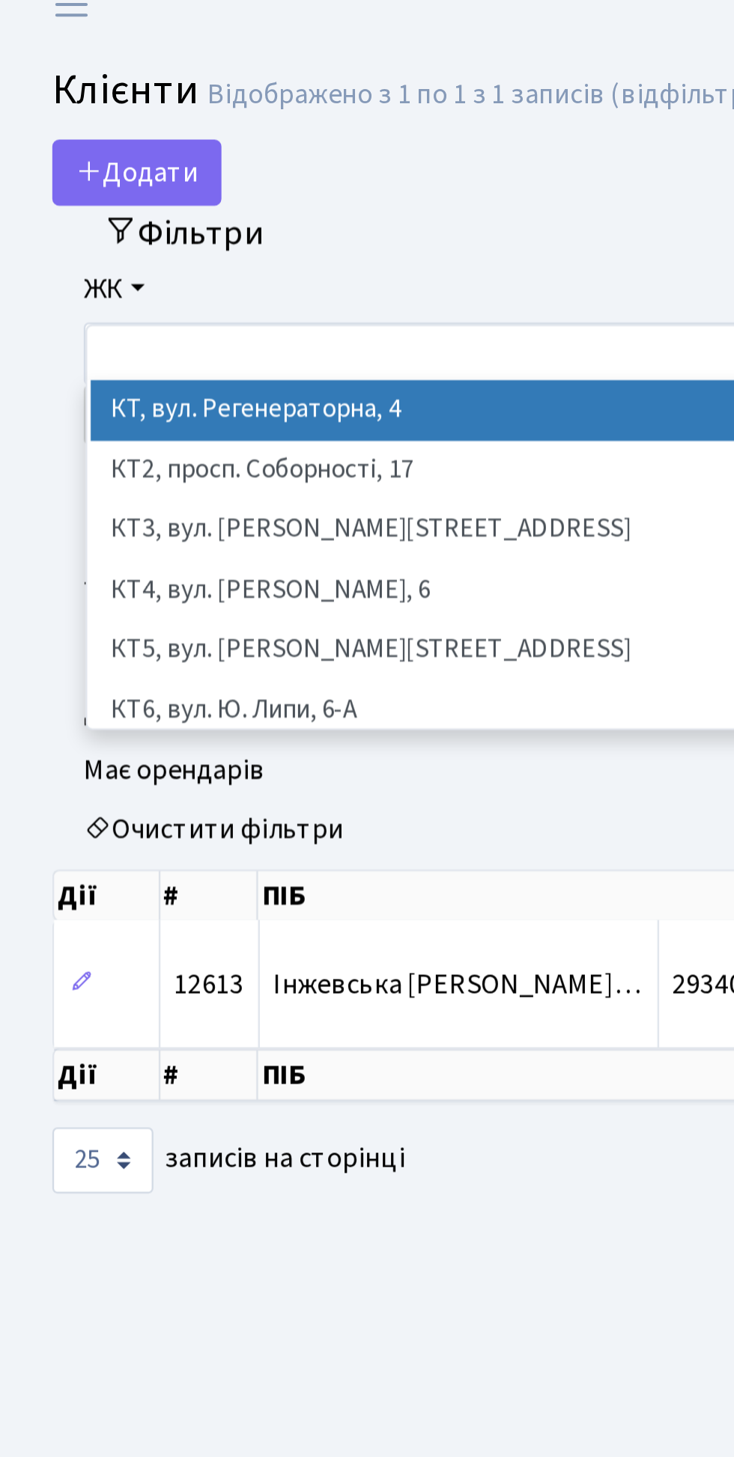
click at [153, 189] on li "КТ, вул. Регенераторна, 4" at bounding box center [367, 195] width 656 height 26
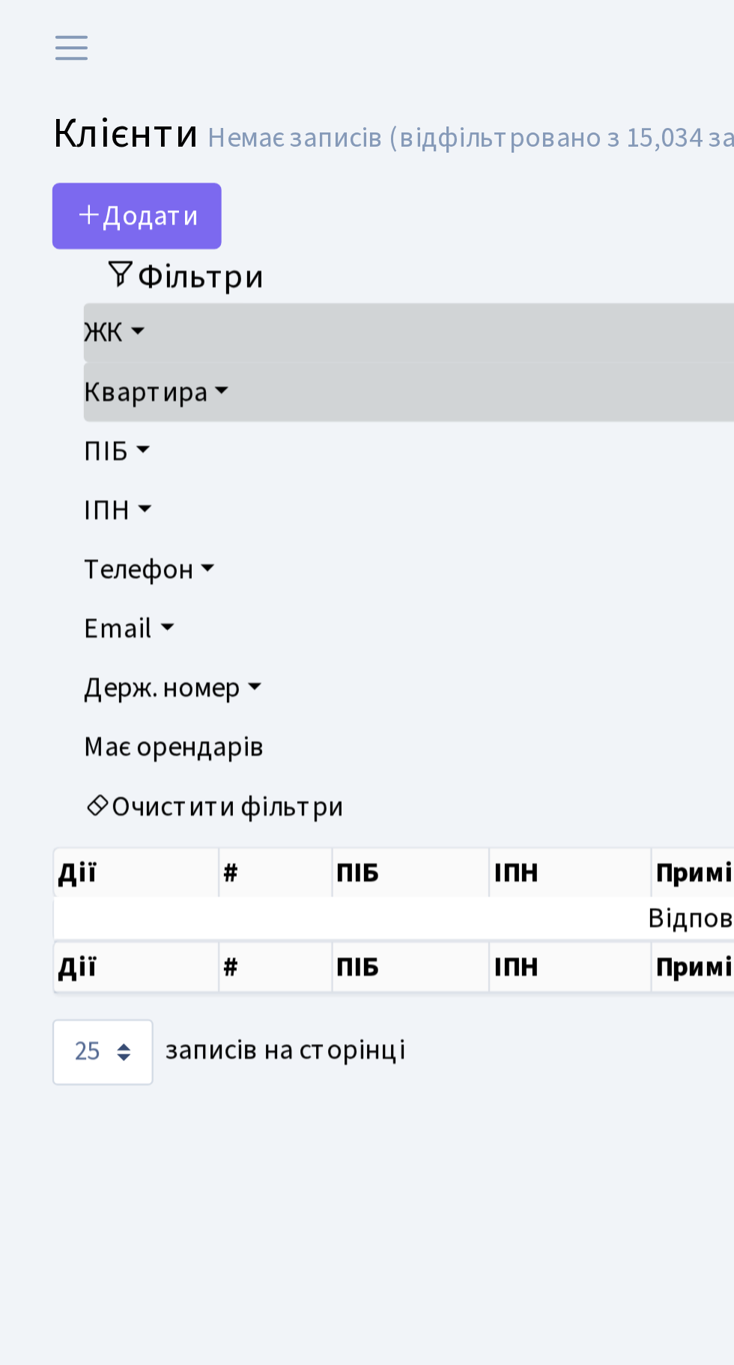
click at [94, 167] on link "Квартира" at bounding box center [367, 168] width 662 height 25
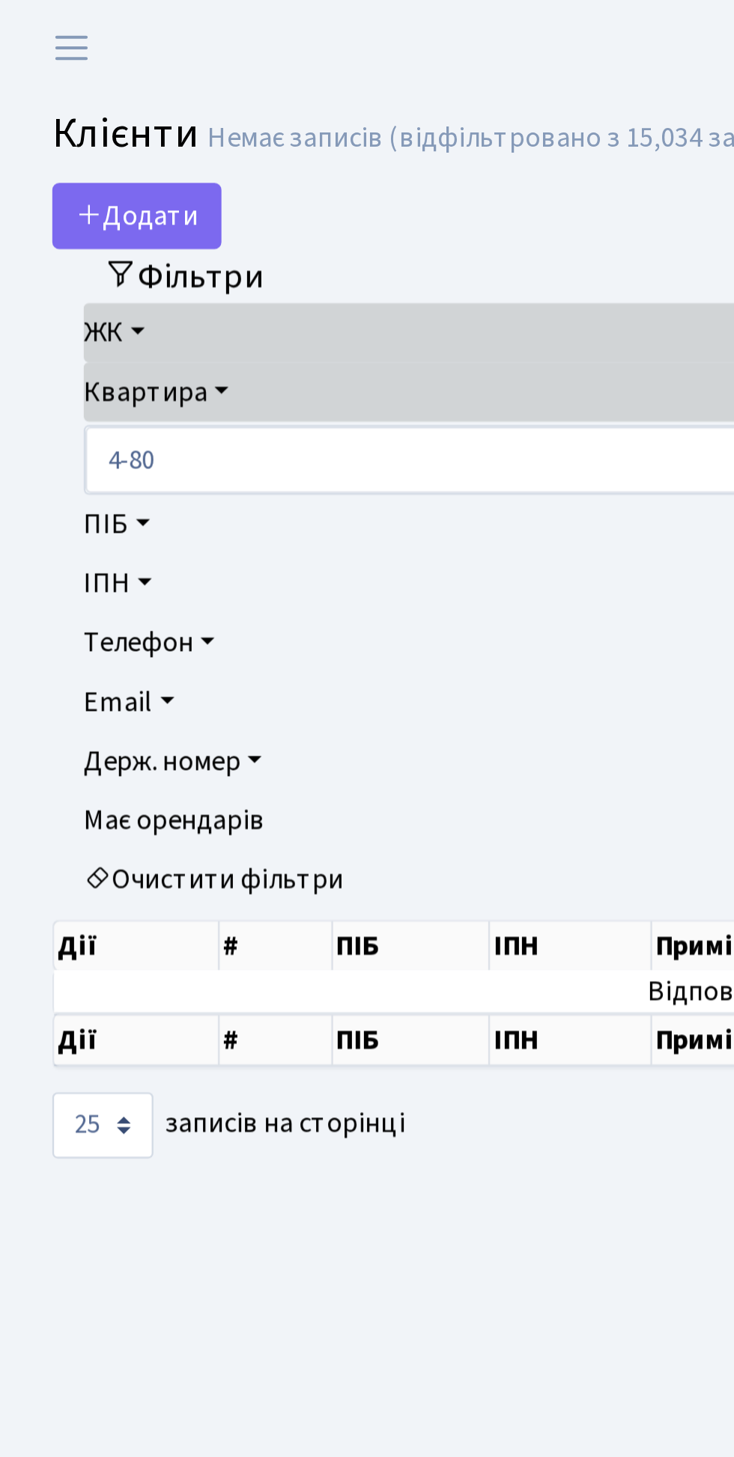
click at [61, 141] on link "ЖК" at bounding box center [367, 142] width 662 height 25
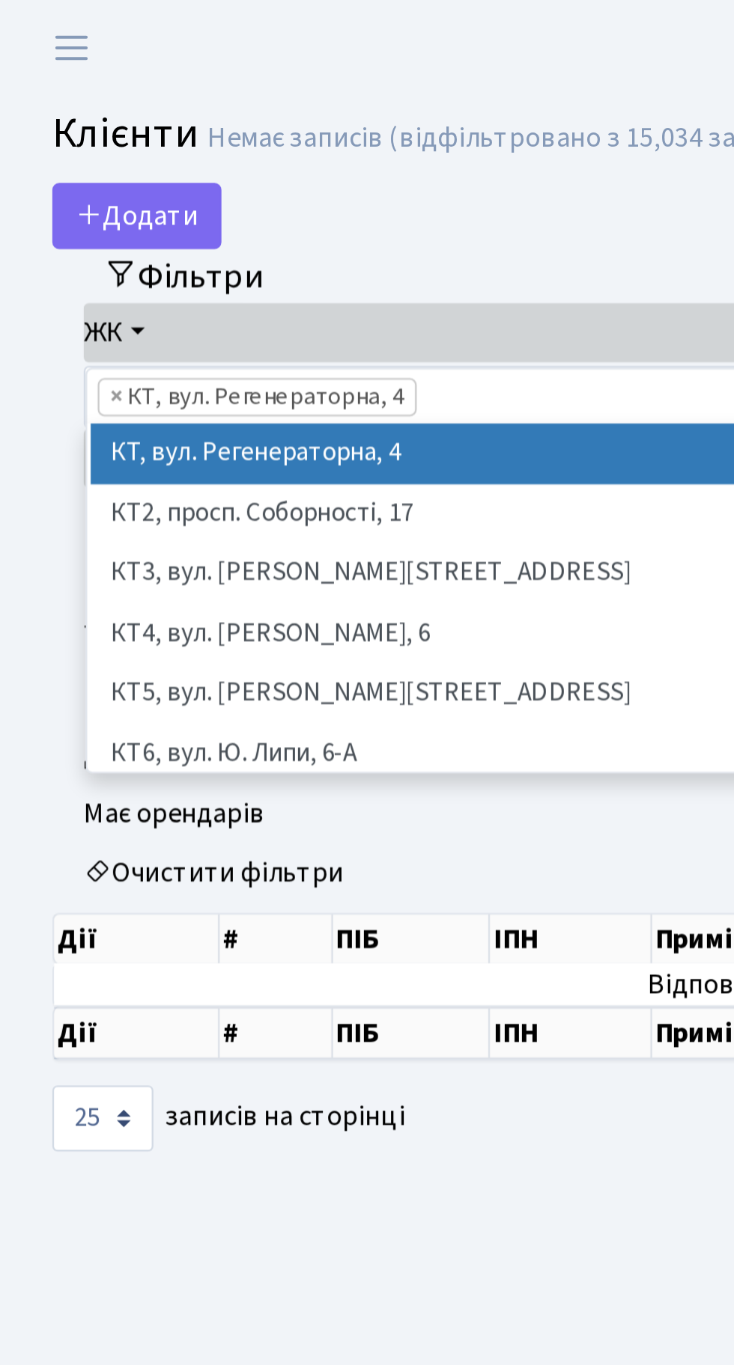
click at [231, 510] on main "Admin Клієнти Список Клієнти Немає записів (відфільтровано з 15,034 записів). С…" at bounding box center [367, 684] width 734 height 1287
